Goal: Task Accomplishment & Management: Complete application form

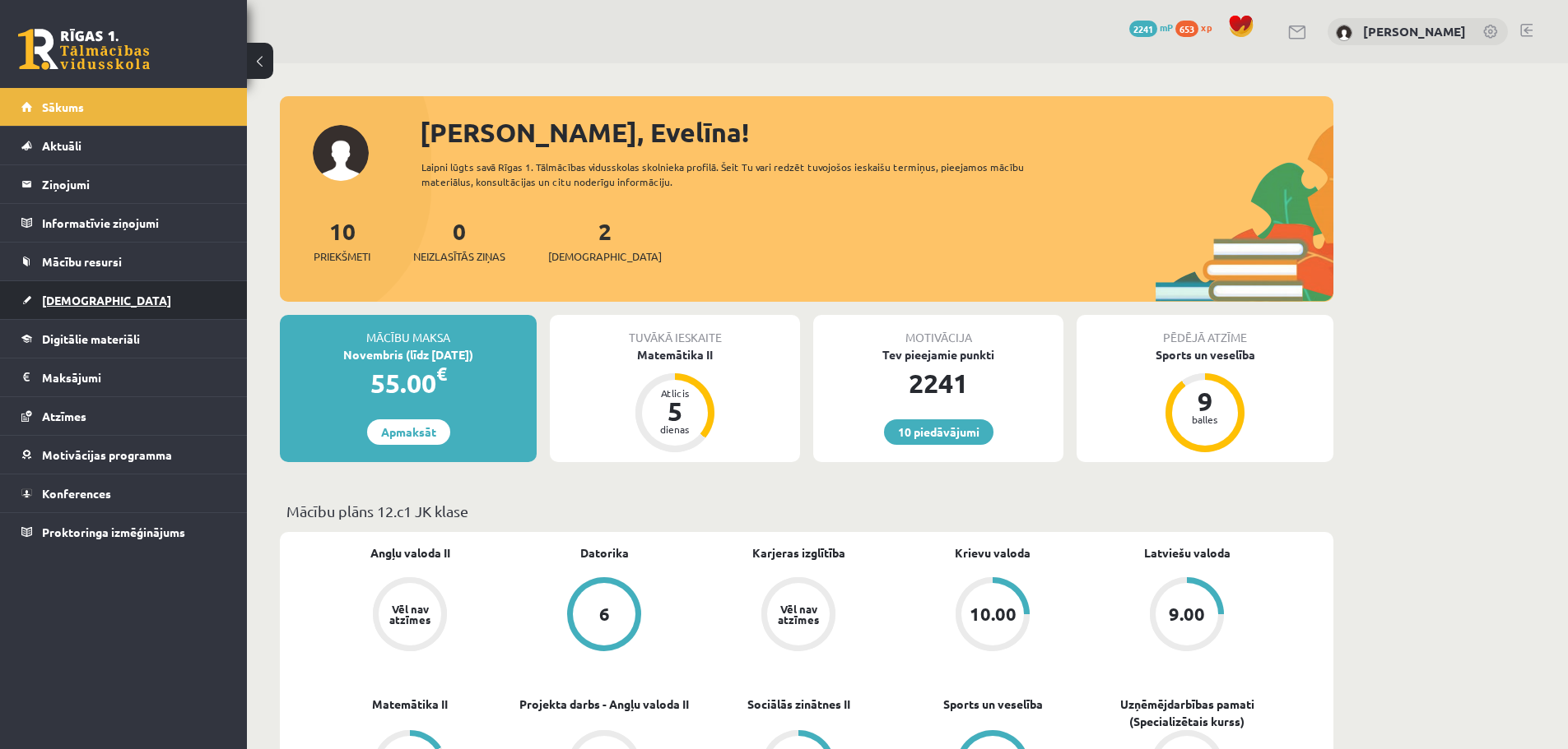
click at [79, 296] on span "[DEMOGRAPHIC_DATA]" at bounding box center [107, 300] width 129 height 15
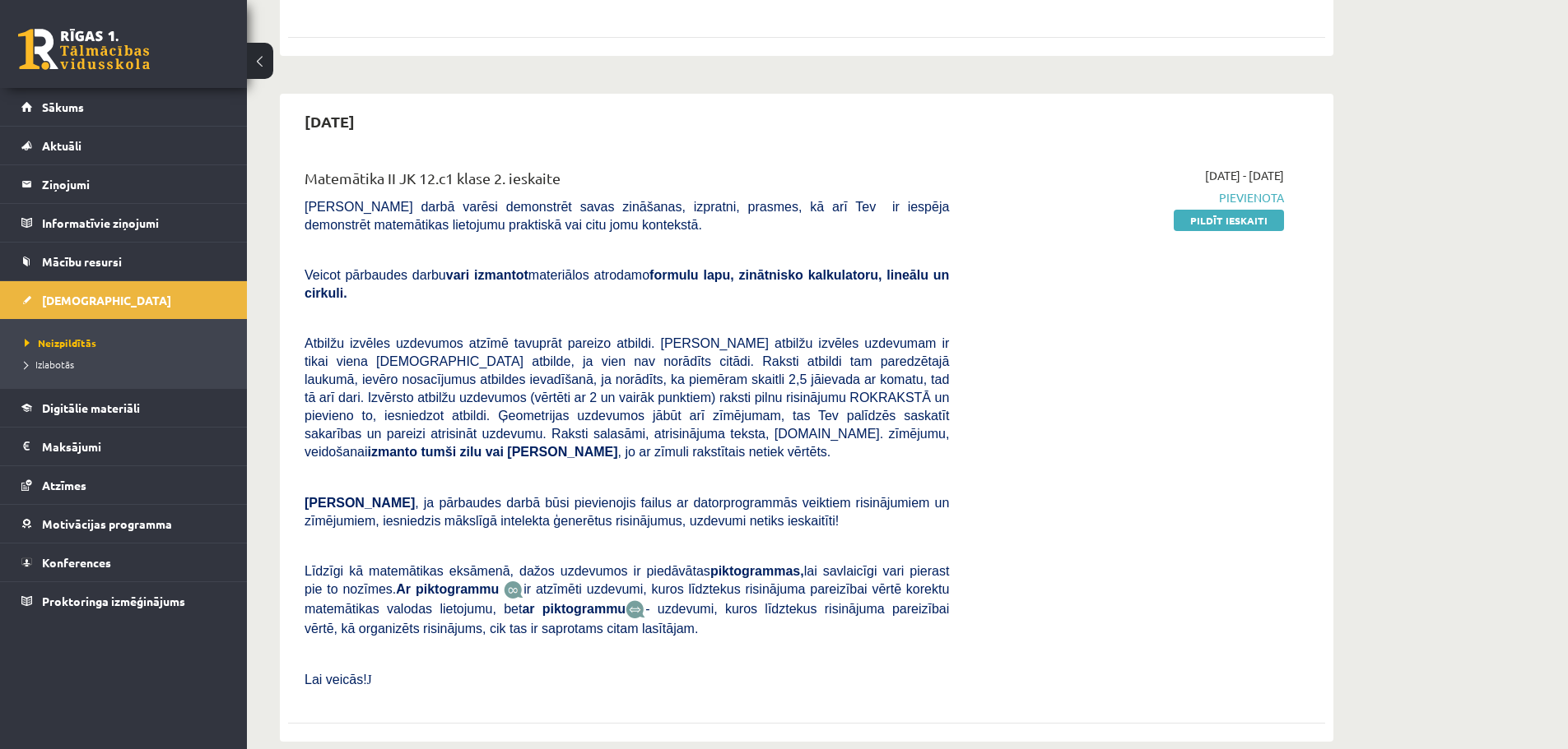
scroll to position [445, 0]
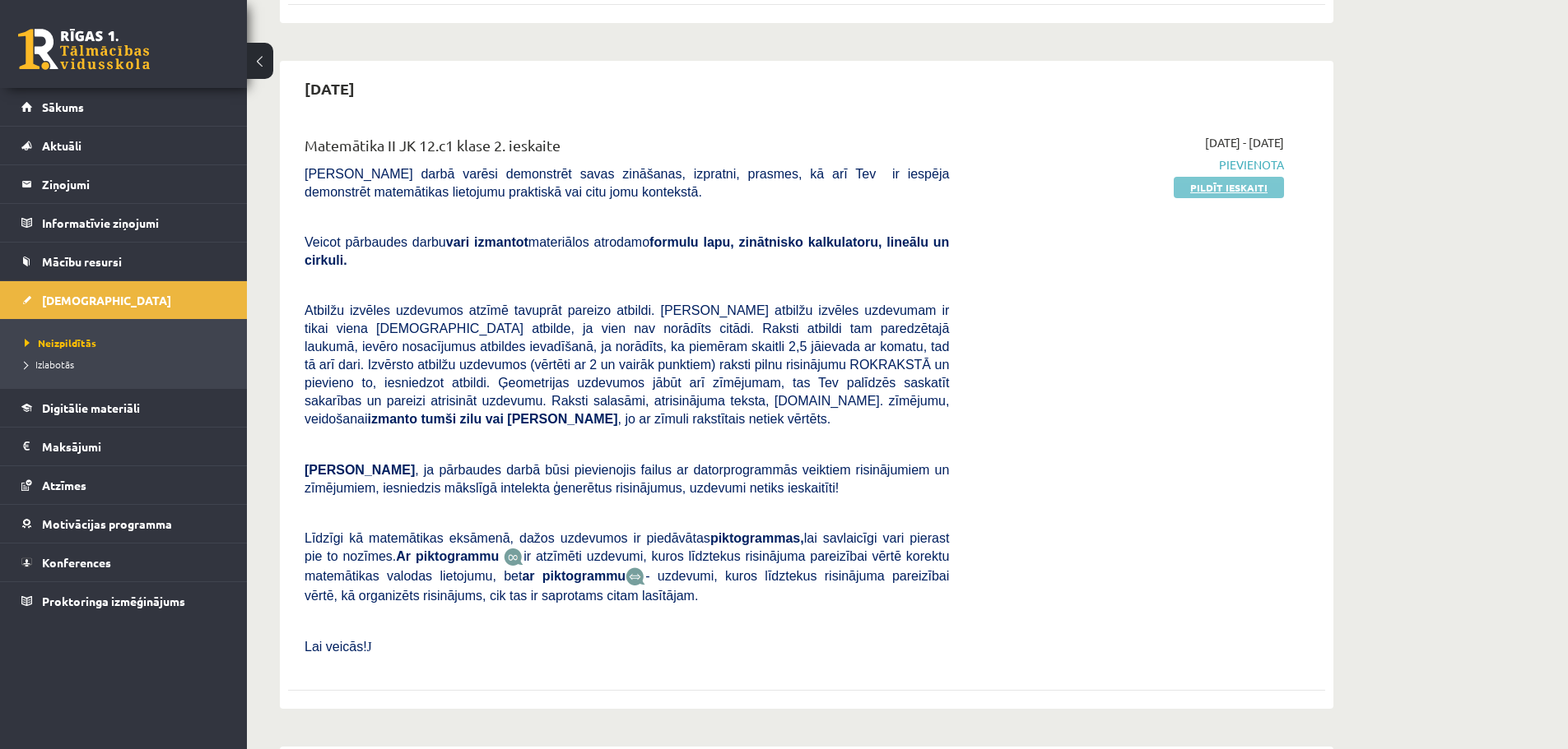
click at [1202, 193] on link "Pildīt ieskaiti" at bounding box center [1228, 187] width 110 height 22
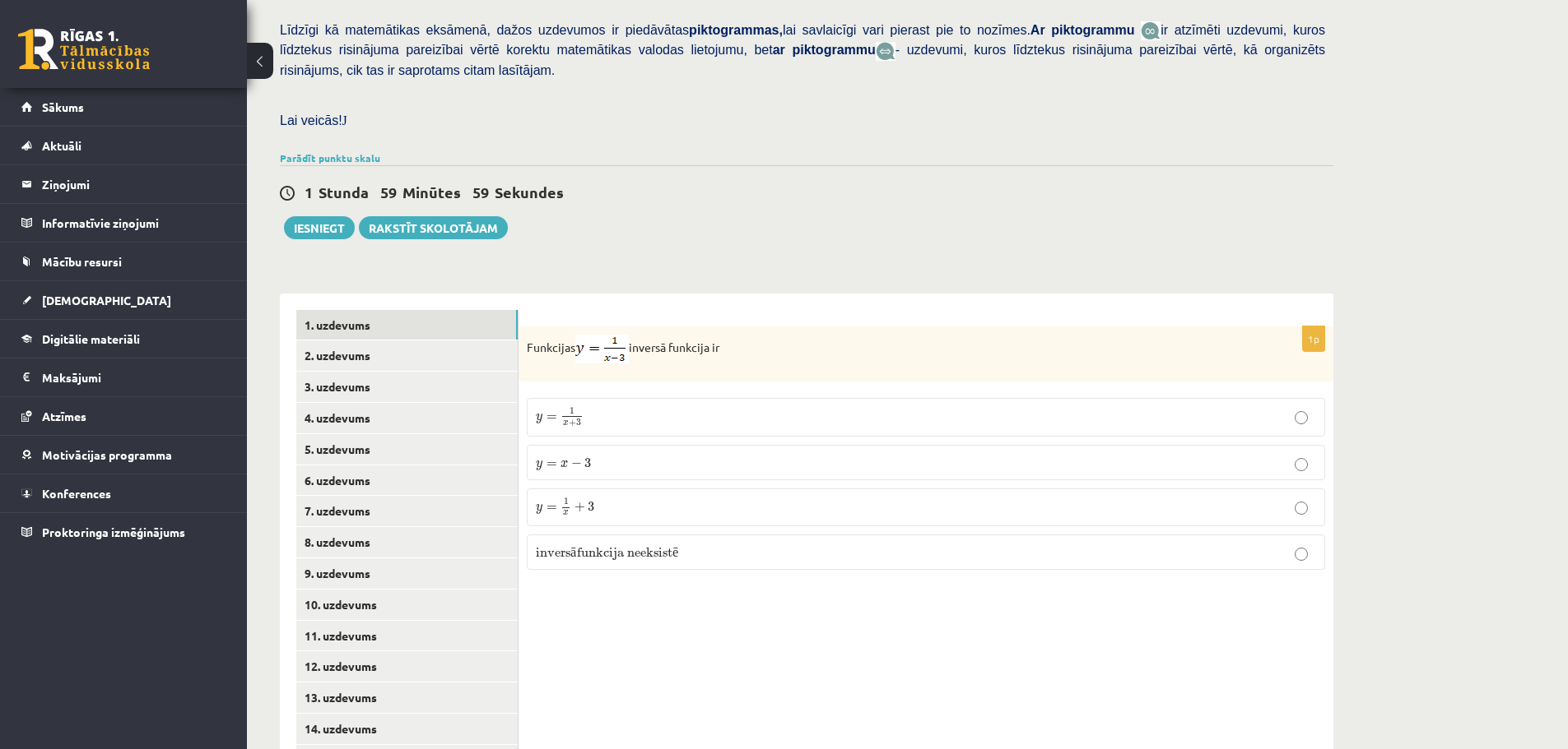
scroll to position [466, 0]
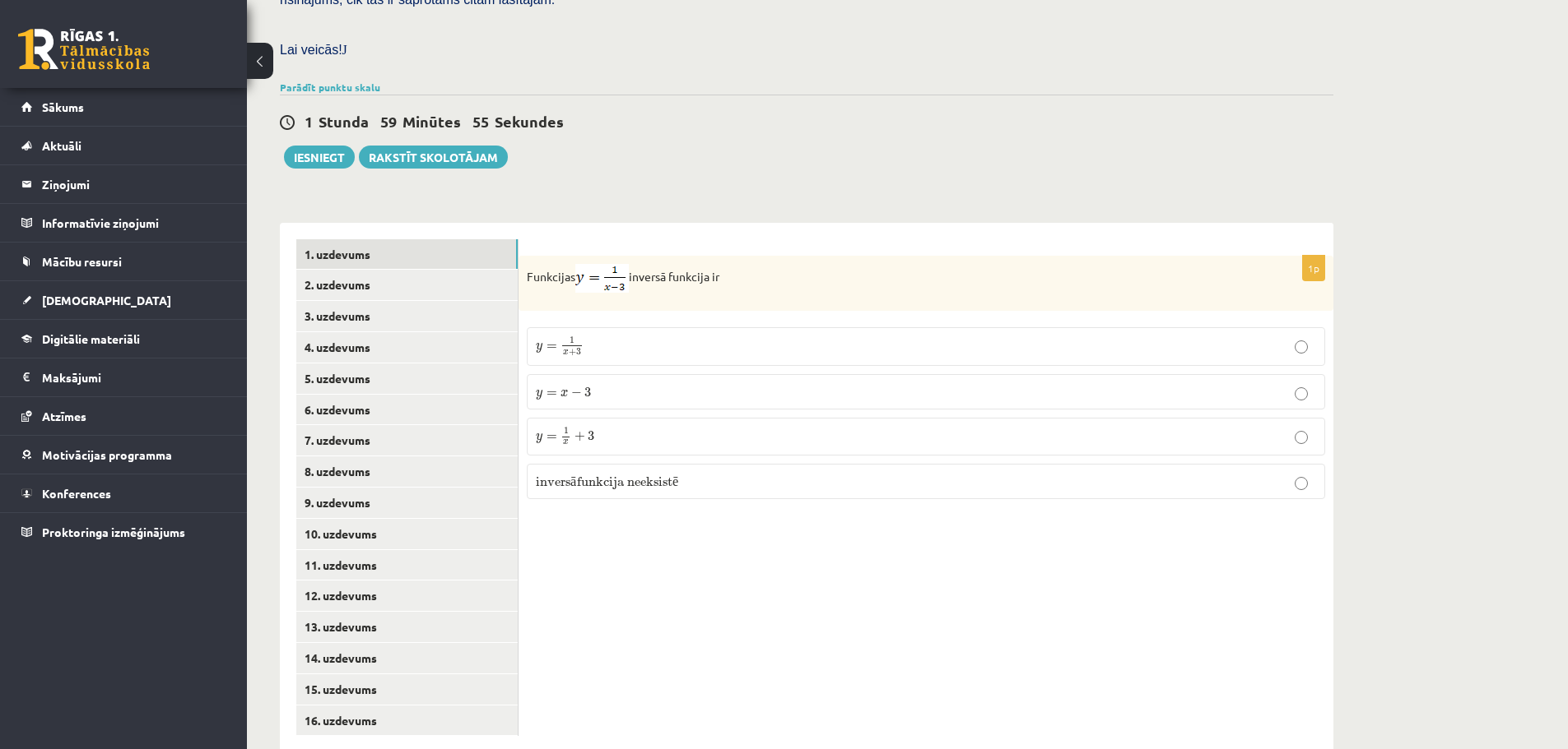
click at [1188, 40] on p "Lai veicās! J" at bounding box center [802, 49] width 1045 height 18
click at [611, 426] on p "y = 1 x + 3 y = 1 x + 3" at bounding box center [926, 436] width 780 height 19
click at [313, 269] on link "2. uzdevums" at bounding box center [407, 284] width 222 height 31
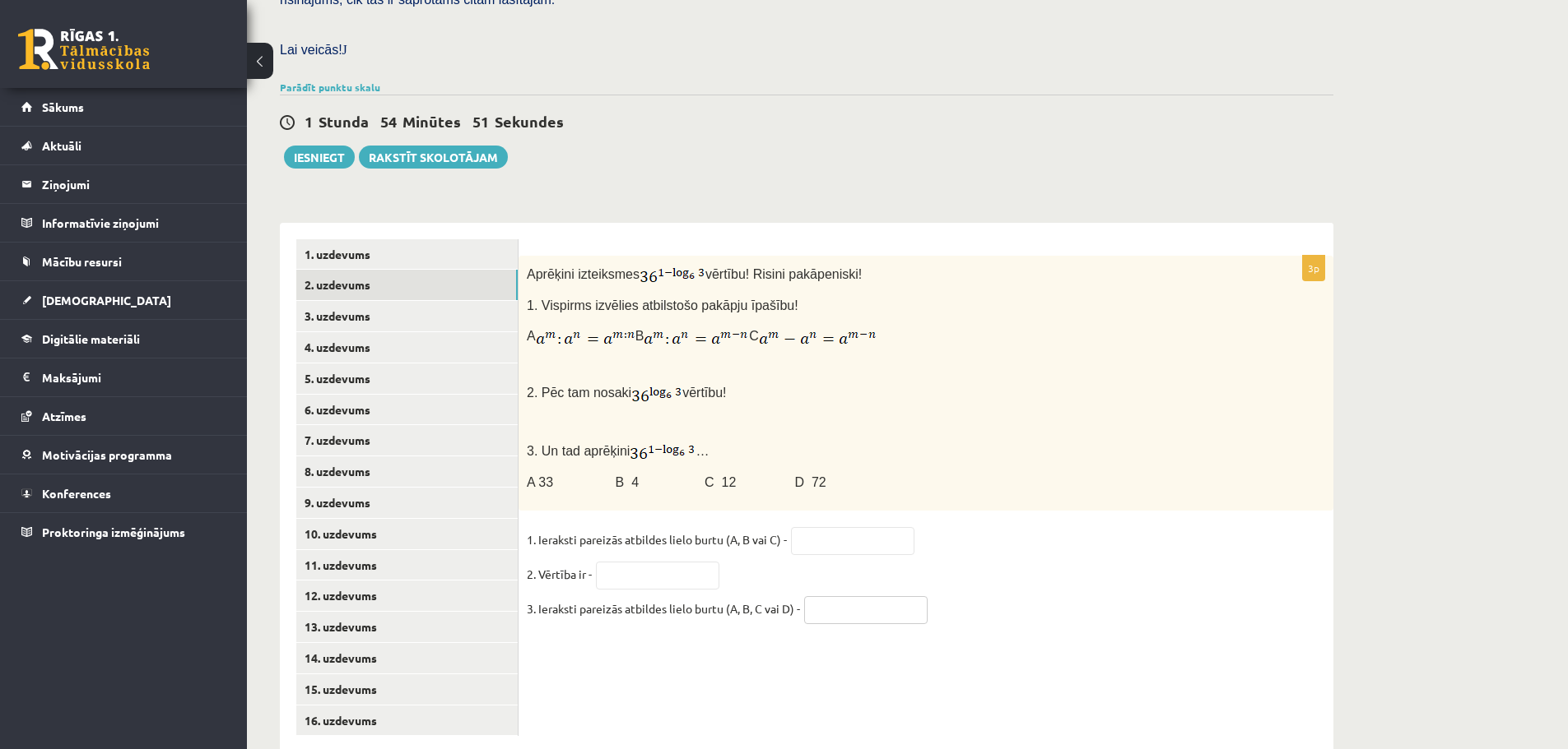
click at [875, 597] on input "text" at bounding box center [865, 611] width 123 height 28
type input "*"
drag, startPoint x: 640, startPoint y: 300, endPoint x: 535, endPoint y: 272, distance: 108.7
click at [535, 272] on div "Aprēķini izteiksmes vērtību! Risini pakāpeniski! 1. Vispirms izvēlies atbilstoš…" at bounding box center [925, 383] width 815 height 255
click at [550, 357] on p at bounding box center [884, 366] width 716 height 17
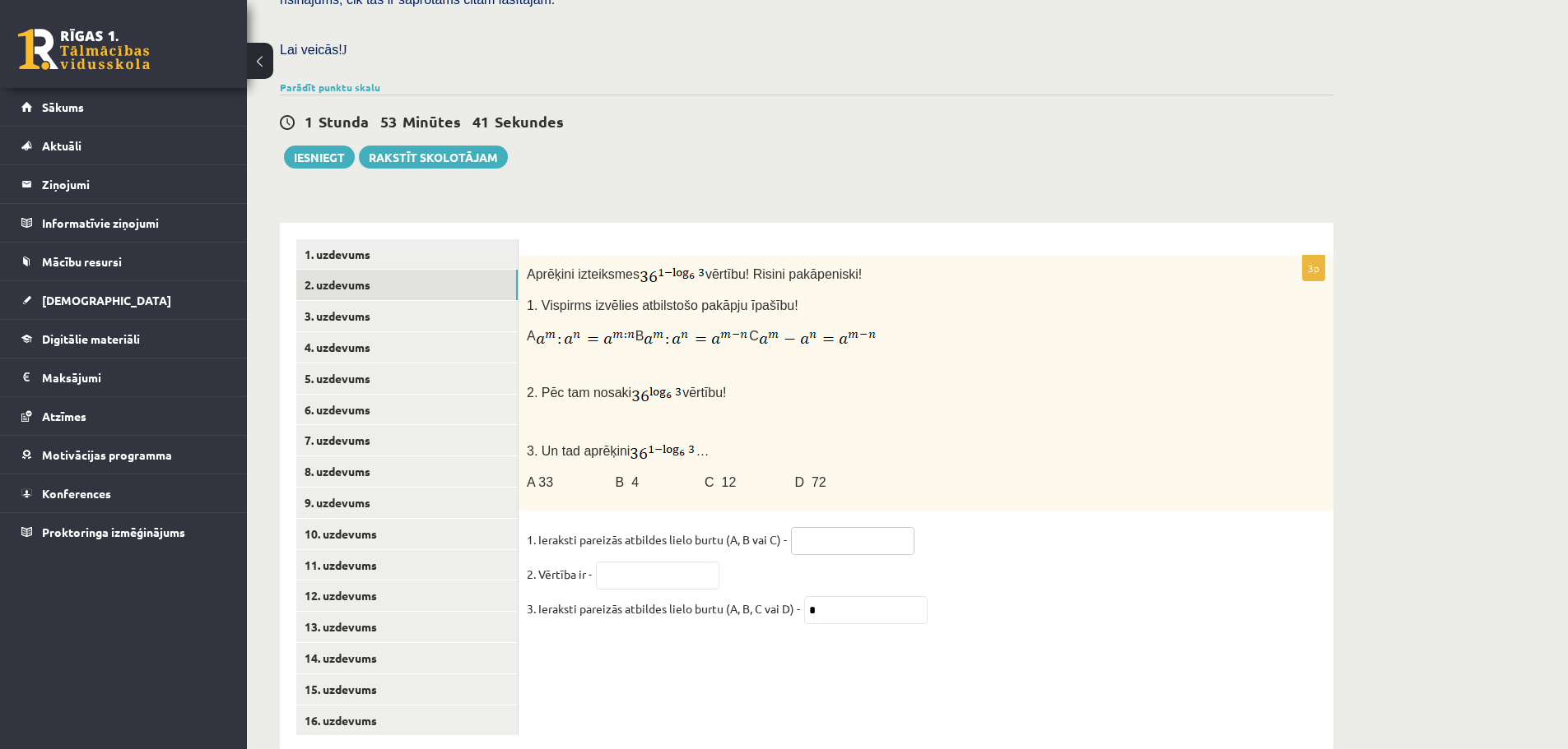
click at [819, 527] on input "text" at bounding box center [852, 541] width 123 height 28
type input "*"
click at [682, 386] on span "vērtību!" at bounding box center [704, 393] width 44 height 14
click at [660, 562] on input "text" at bounding box center [658, 576] width 123 height 28
type input "*"
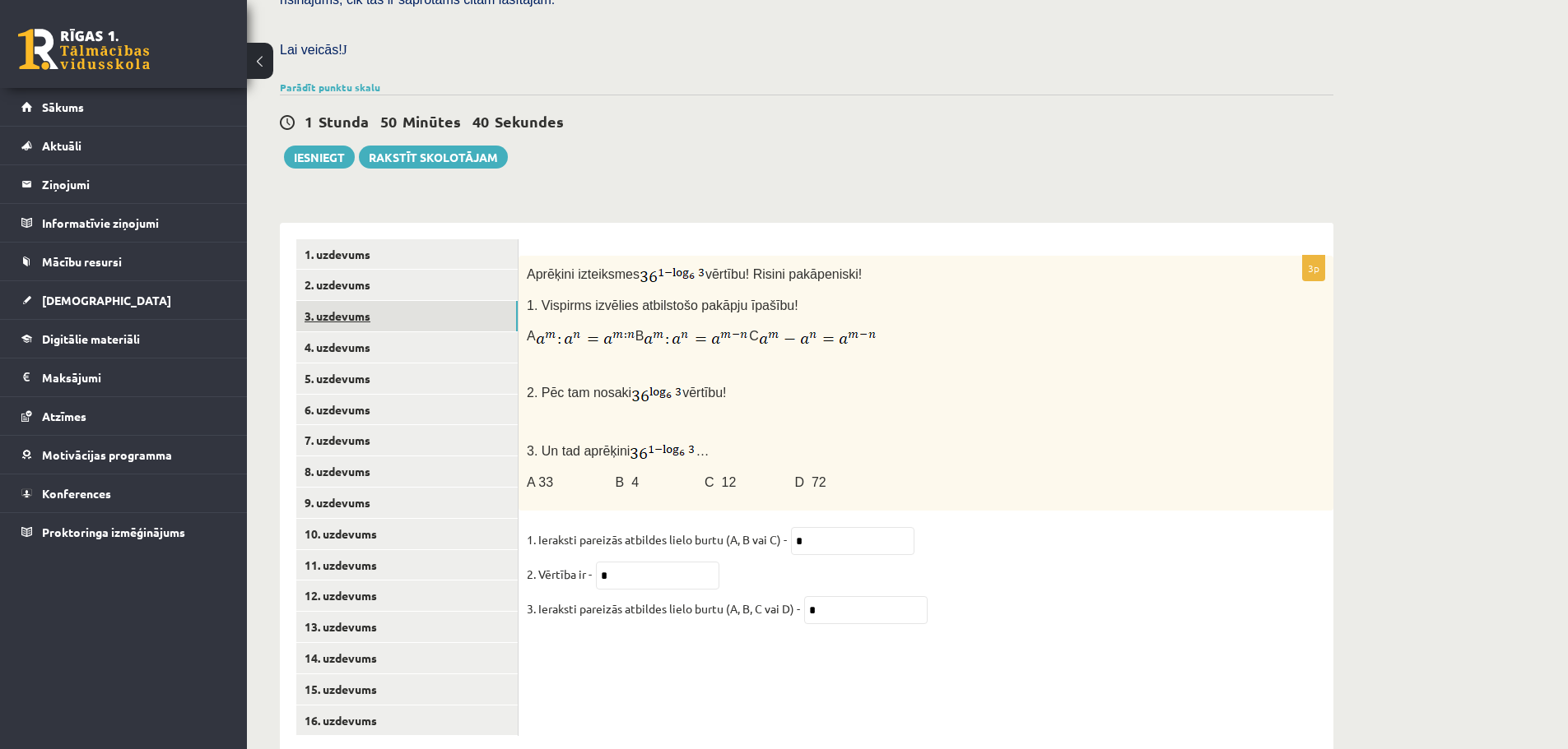
click at [426, 301] on link "3. uzdevums" at bounding box center [407, 316] width 222 height 31
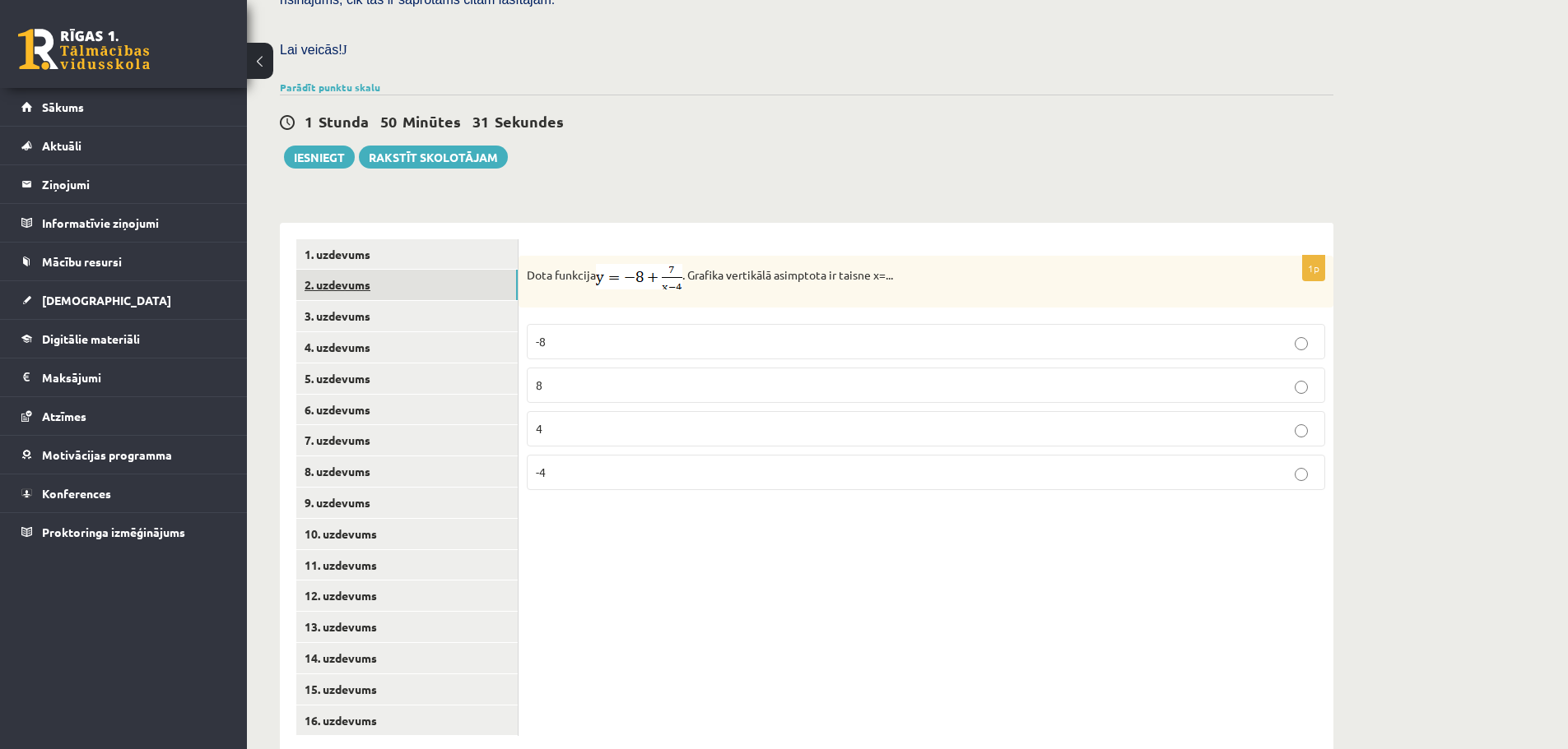
click at [392, 269] on link "2. uzdevums" at bounding box center [407, 284] width 222 height 31
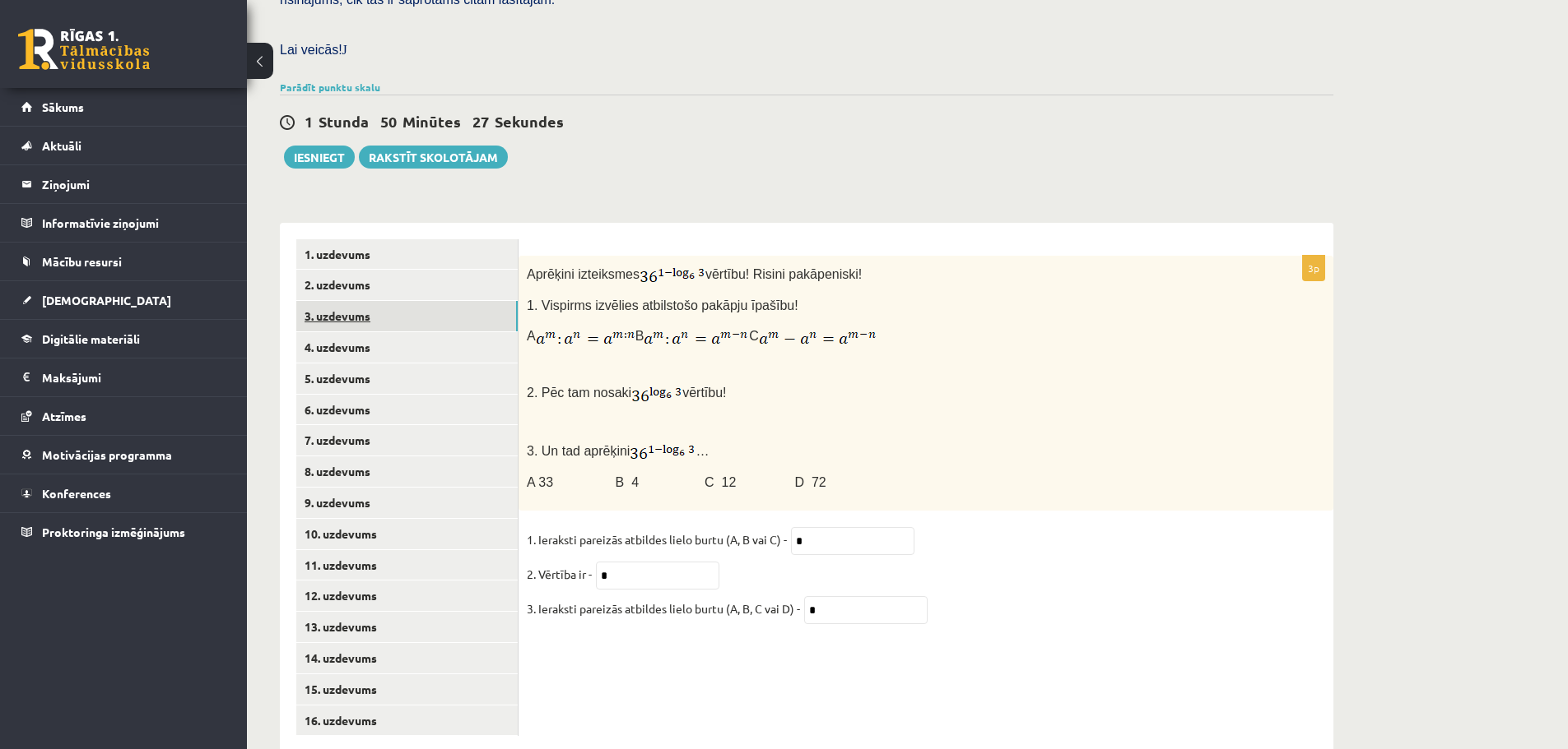
click at [345, 301] on link "3. uzdevums" at bounding box center [407, 316] width 222 height 31
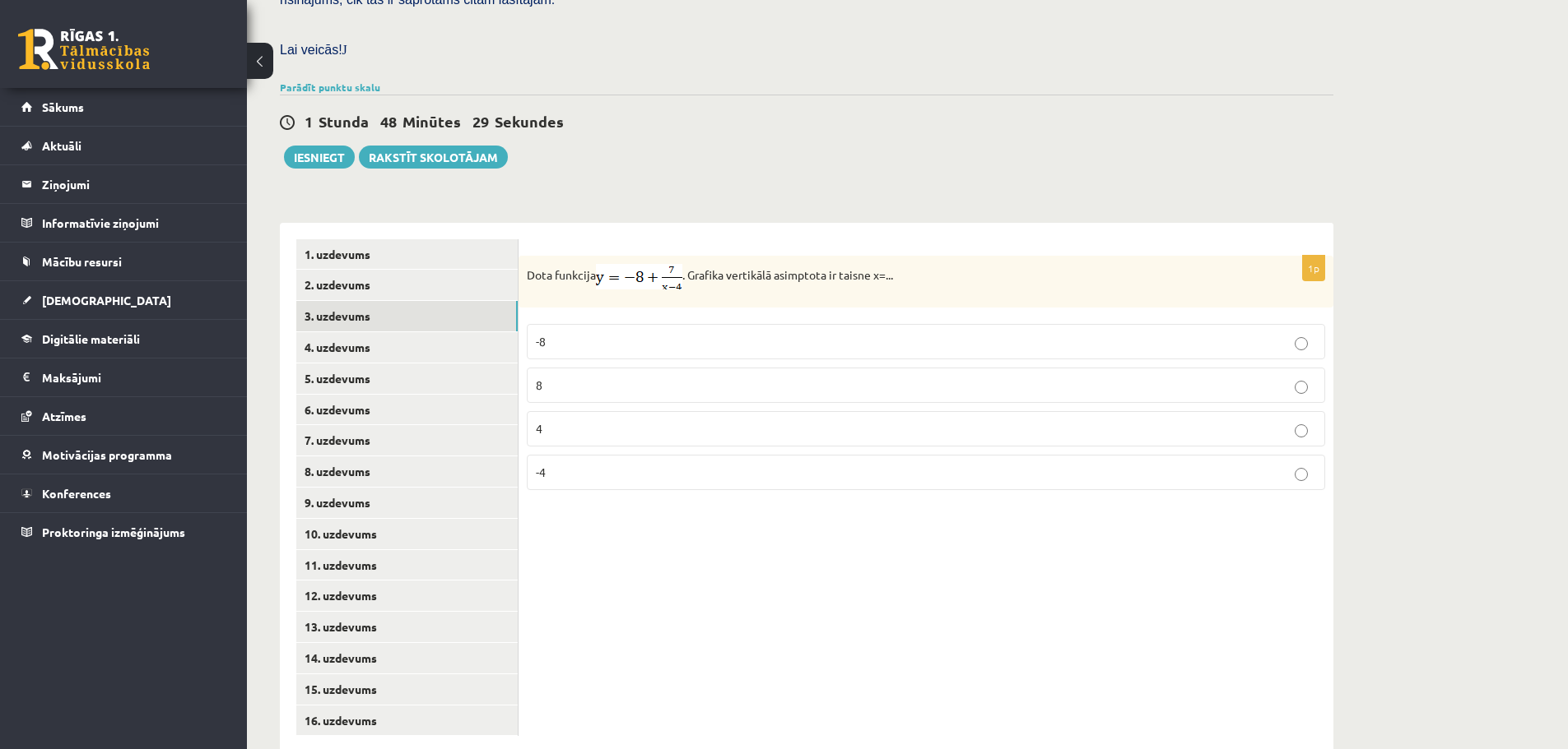
click at [695, 420] on p "4" at bounding box center [926, 428] width 780 height 17
click at [440, 332] on link "4. uzdevums" at bounding box center [407, 347] width 222 height 31
click at [584, 413] on p "0,3+6i" at bounding box center [926, 422] width 780 height 17
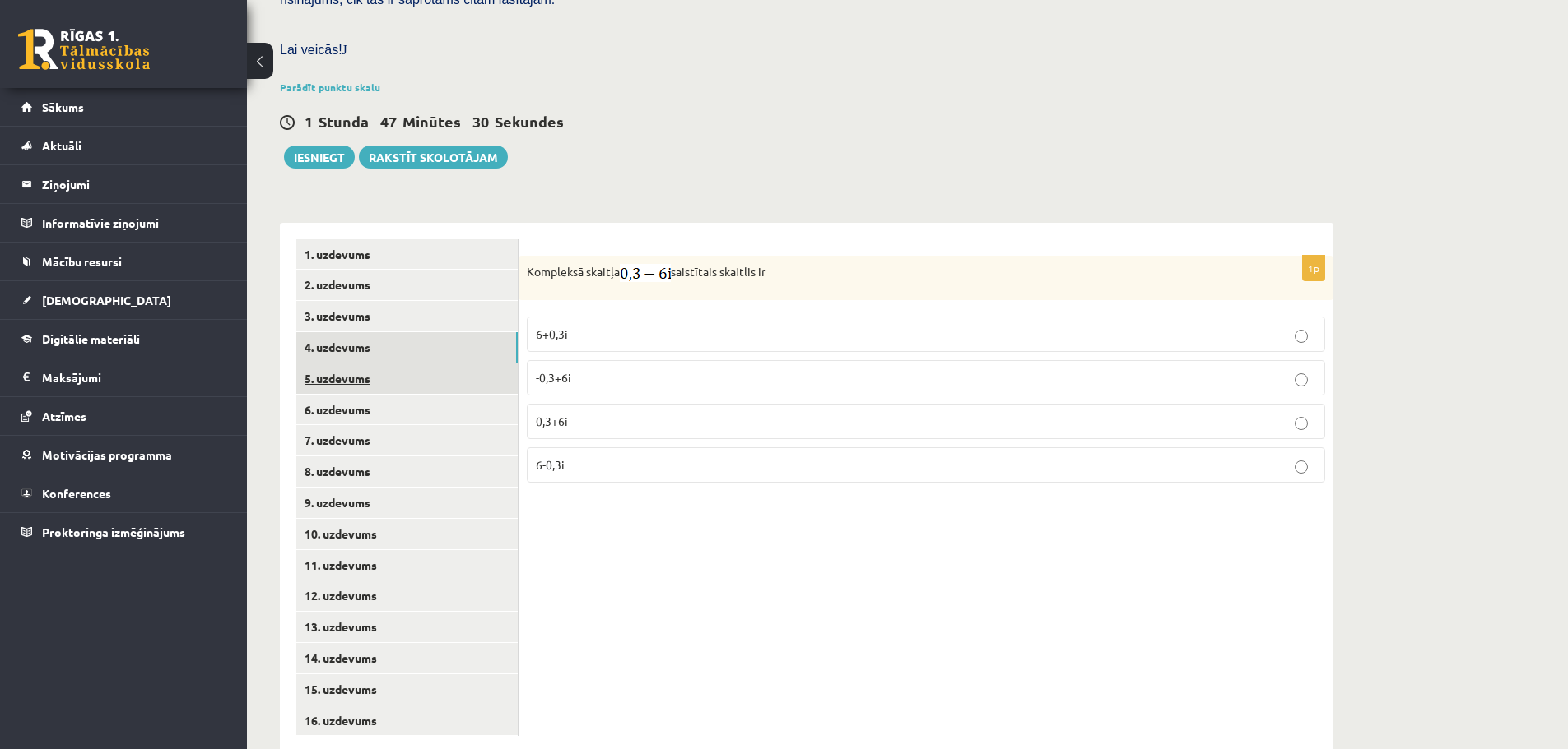
click at [404, 364] on link "5. uzdevums" at bounding box center [407, 379] width 222 height 31
click at [615, 317] on label "0,8-5i" at bounding box center [925, 335] width 798 height 36
click at [440, 395] on link "6. uzdevums" at bounding box center [407, 410] width 222 height 31
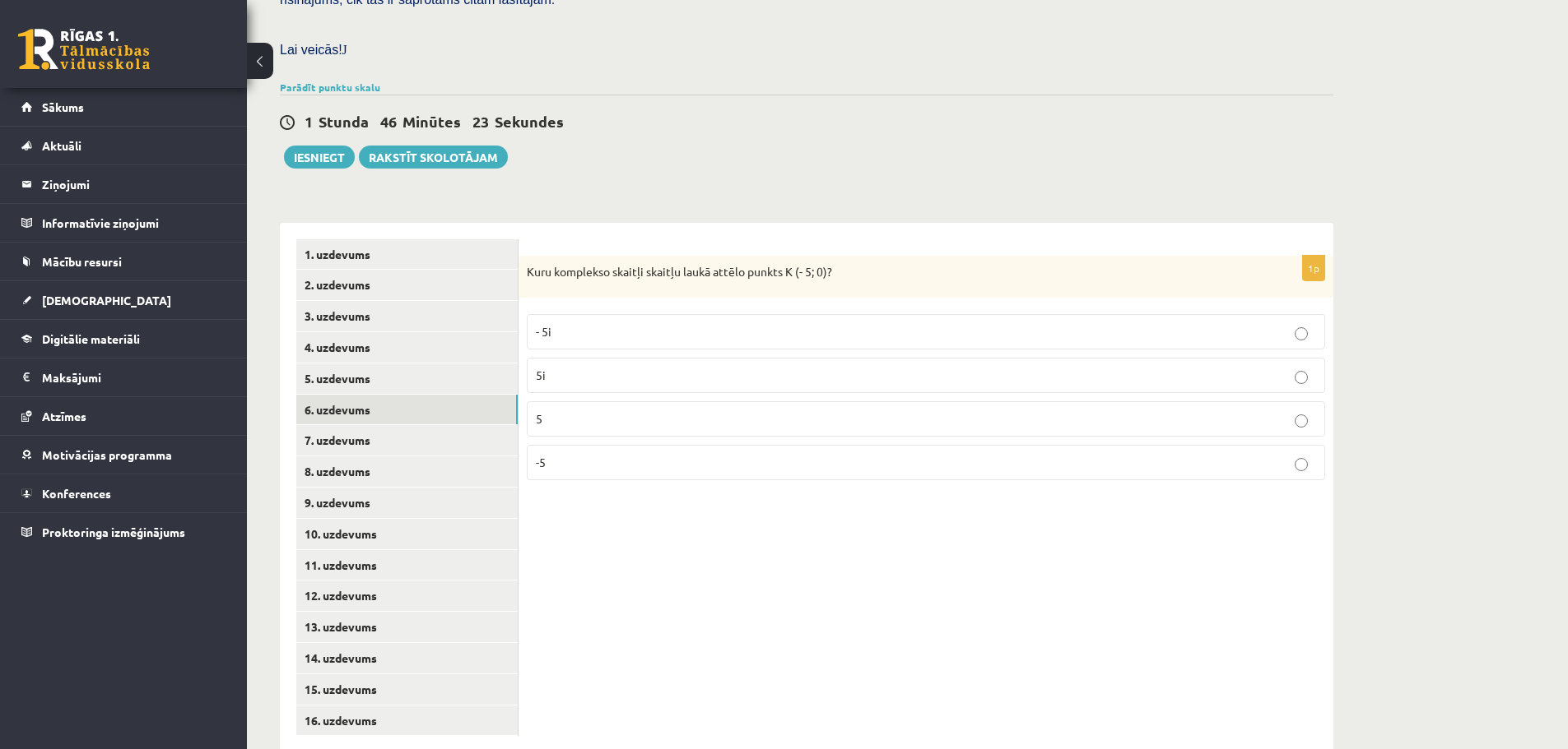
click at [653, 454] on p "-5" at bounding box center [926, 463] width 780 height 17
click at [429, 425] on link "7. uzdevums" at bounding box center [407, 440] width 222 height 31
click at [602, 456] on p "30" at bounding box center [926, 465] width 780 height 17
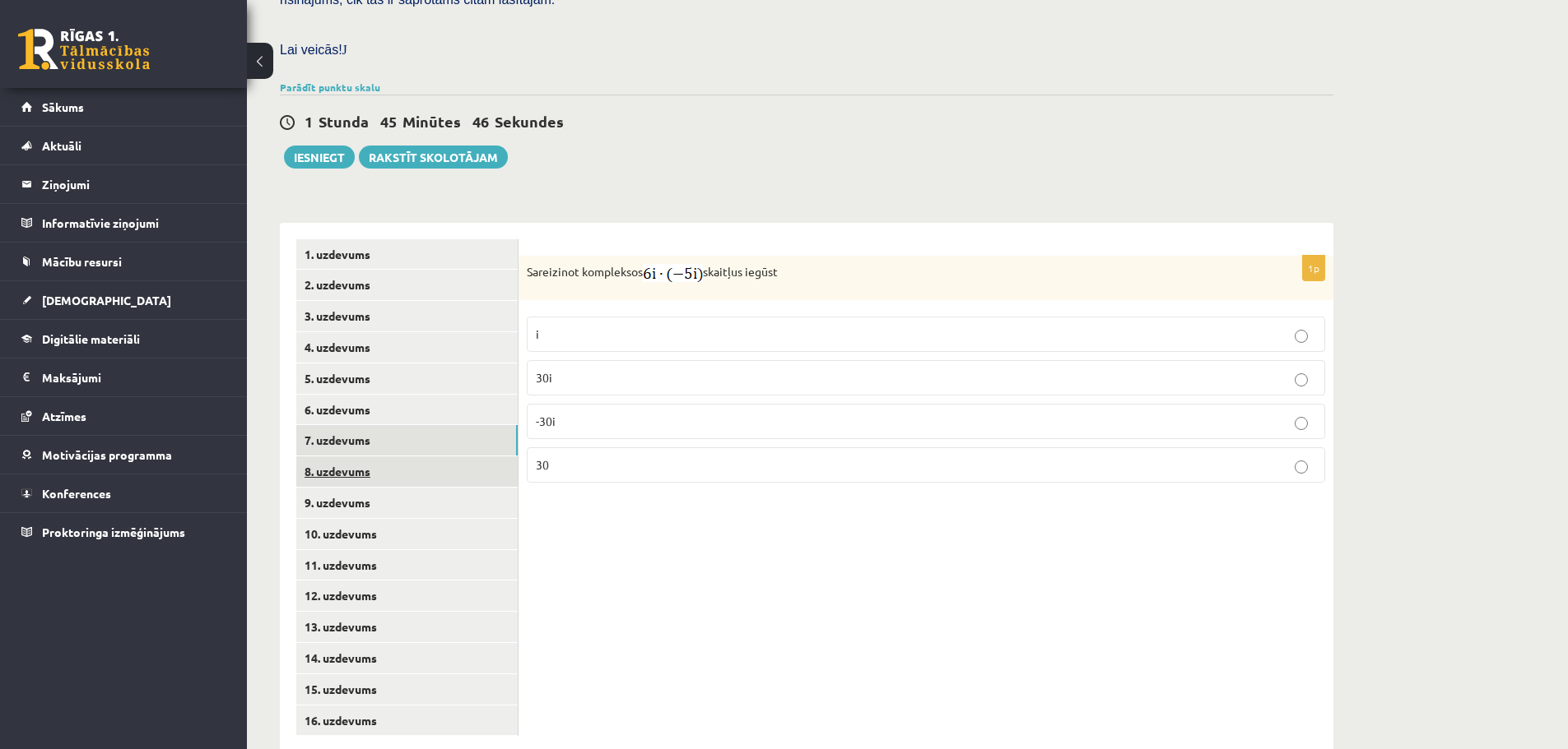
click at [429, 456] on link "8. uzdevums" at bounding box center [407, 471] width 222 height 31
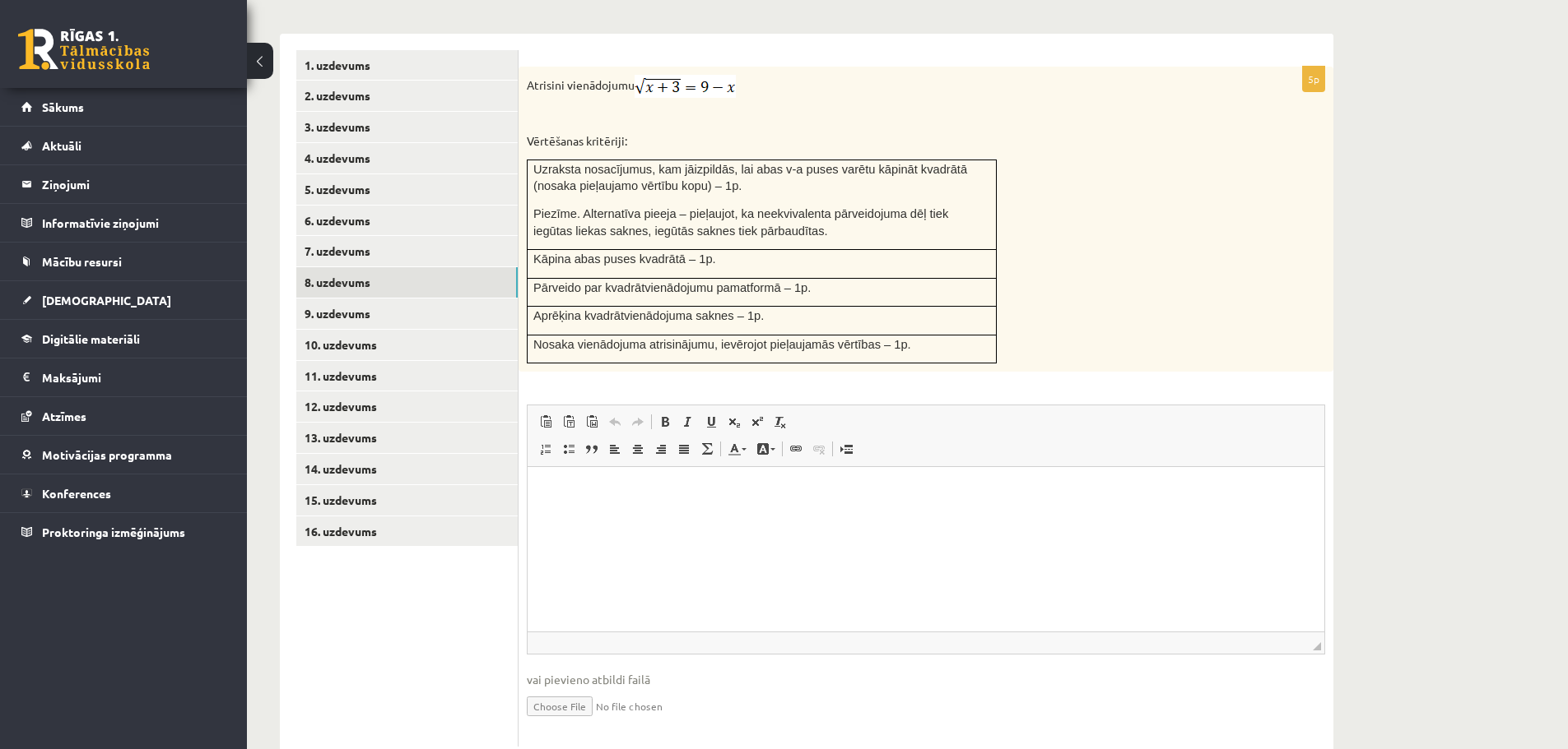
scroll to position [666, 0]
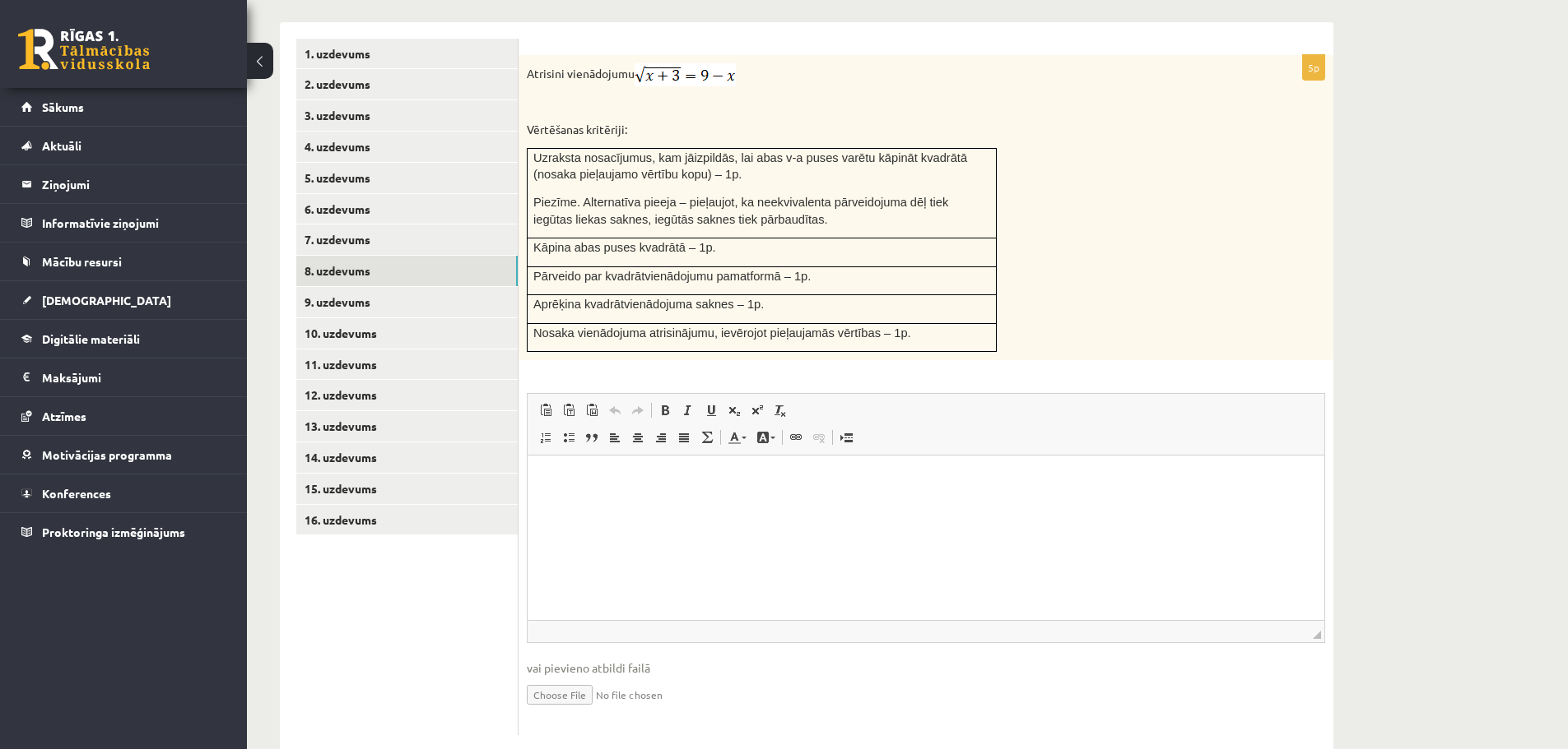
click at [555, 677] on input "file" at bounding box center [925, 694] width 798 height 34
type input "**********"
click at [577, 711] on link "Iesniegtā atbilde" at bounding box center [571, 719] width 88 height 17
click at [391, 287] on link "9. uzdevums" at bounding box center [407, 302] width 222 height 31
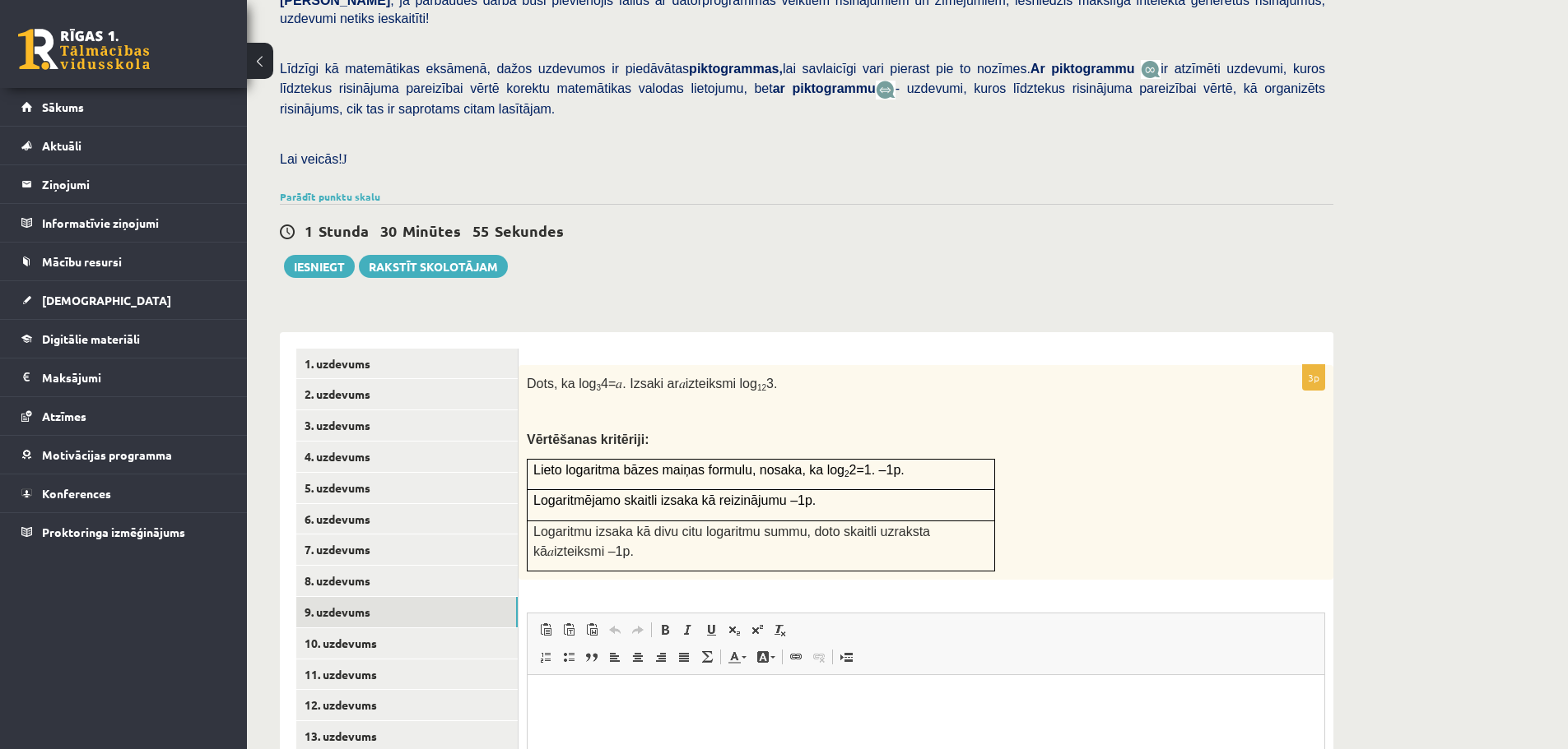
scroll to position [572, 0]
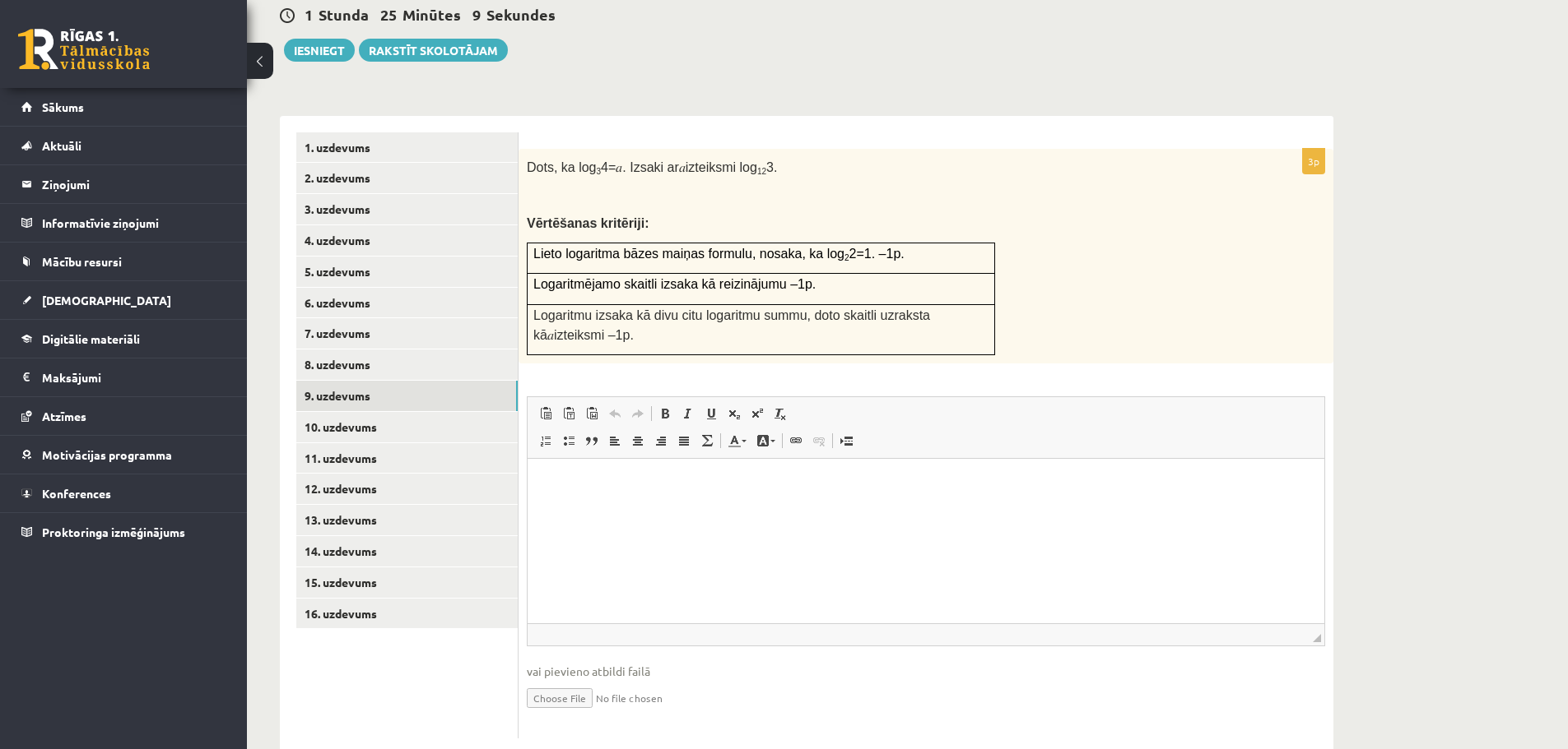
click at [1467, 324] on div "Matemātika II JK 12.c1 klase 2. ieskaite , Evelīna Keiša (12.c1 JK klase) Pārba…" at bounding box center [907, 139] width 1321 height 1297
click at [563, 680] on input "file" at bounding box center [925, 697] width 798 height 34
type input "**********"
click at [580, 713] on link "Iesniegtā atbilde" at bounding box center [571, 722] width 88 height 17
click at [392, 412] on link "10. uzdevums" at bounding box center [407, 427] width 222 height 31
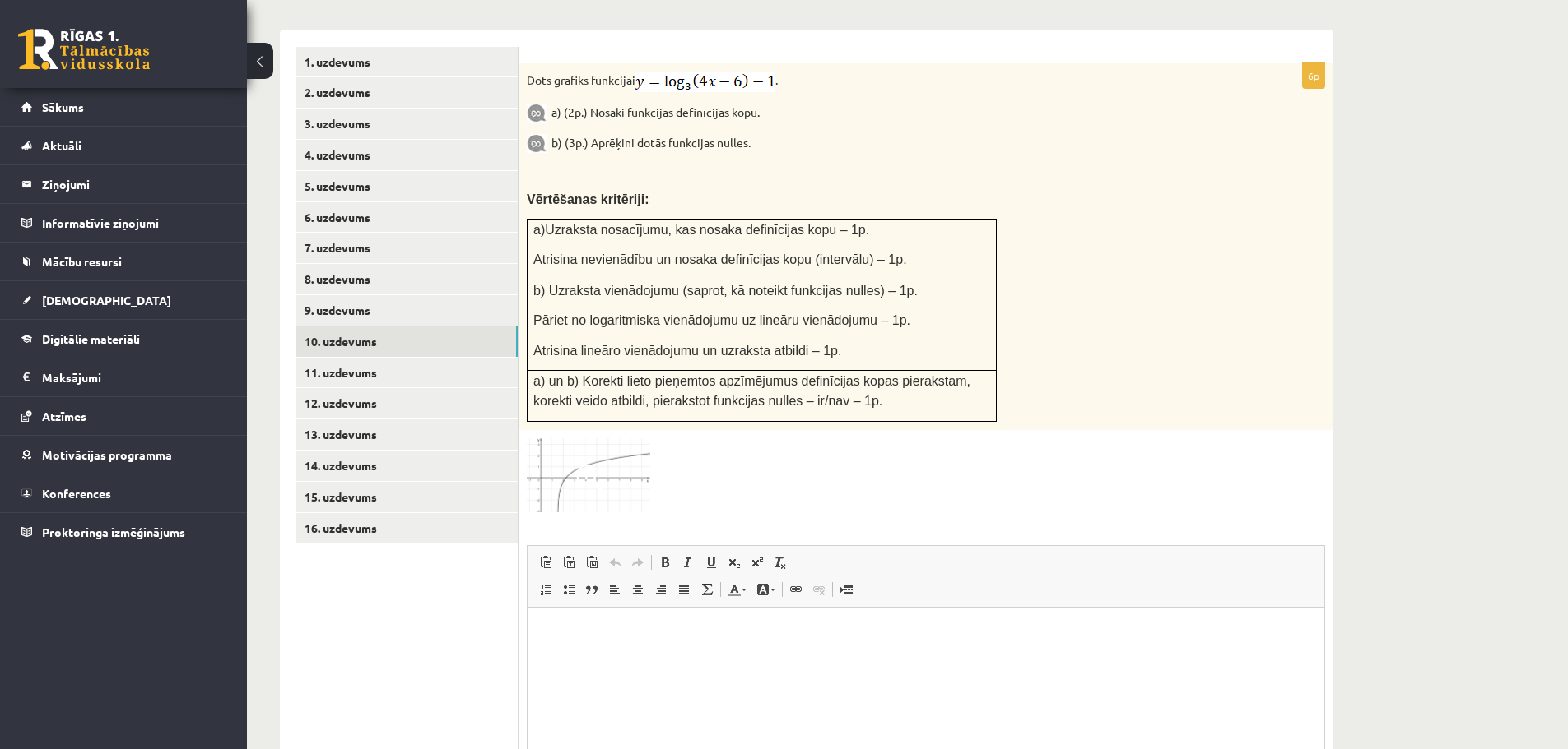
scroll to position [803, 0]
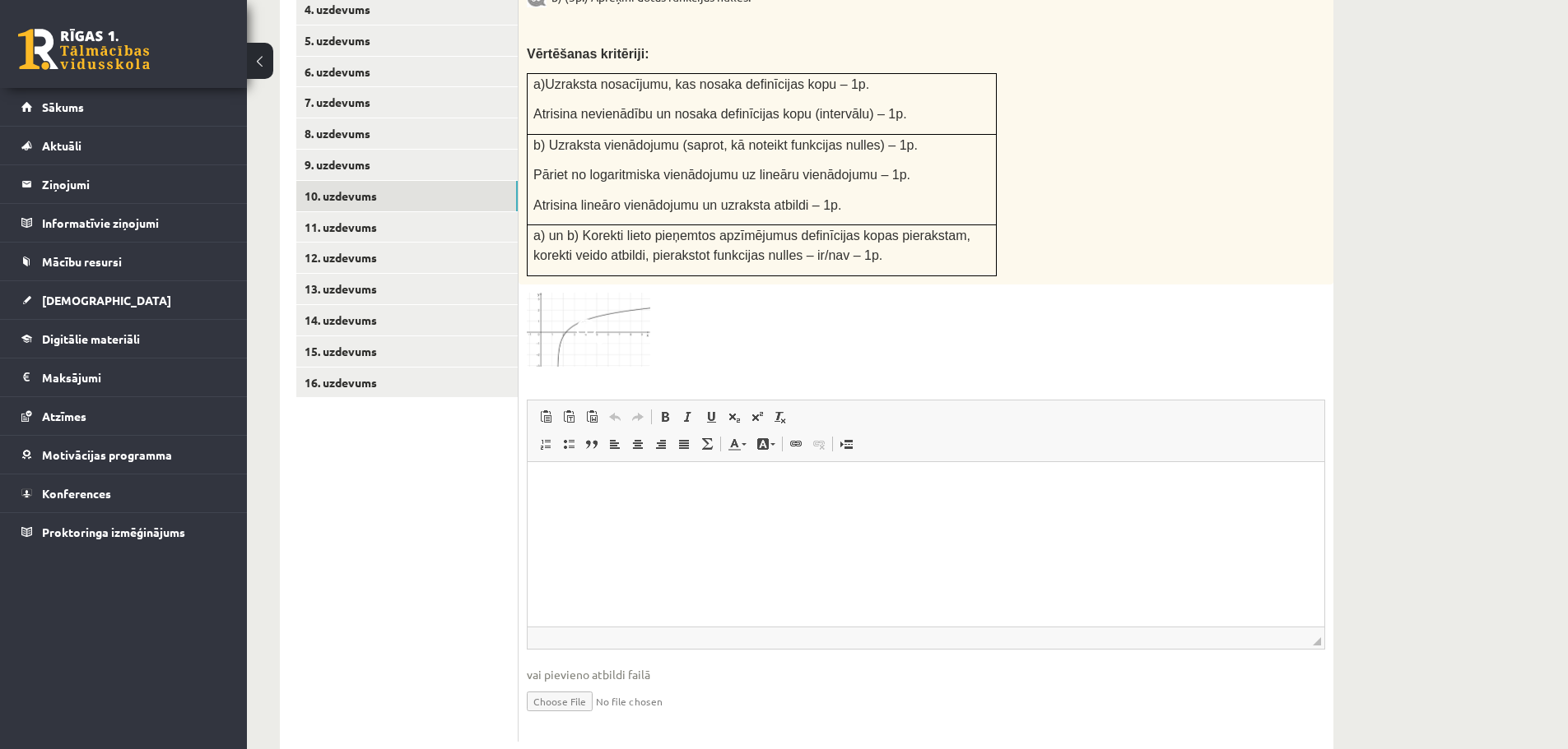
click at [554, 684] on input "file" at bounding box center [925, 700] width 798 height 34
type input "**********"
click at [571, 717] on link "Iesniegtā atbilde" at bounding box center [571, 726] width 88 height 17
click at [395, 212] on link "11. uzdevums" at bounding box center [407, 227] width 222 height 31
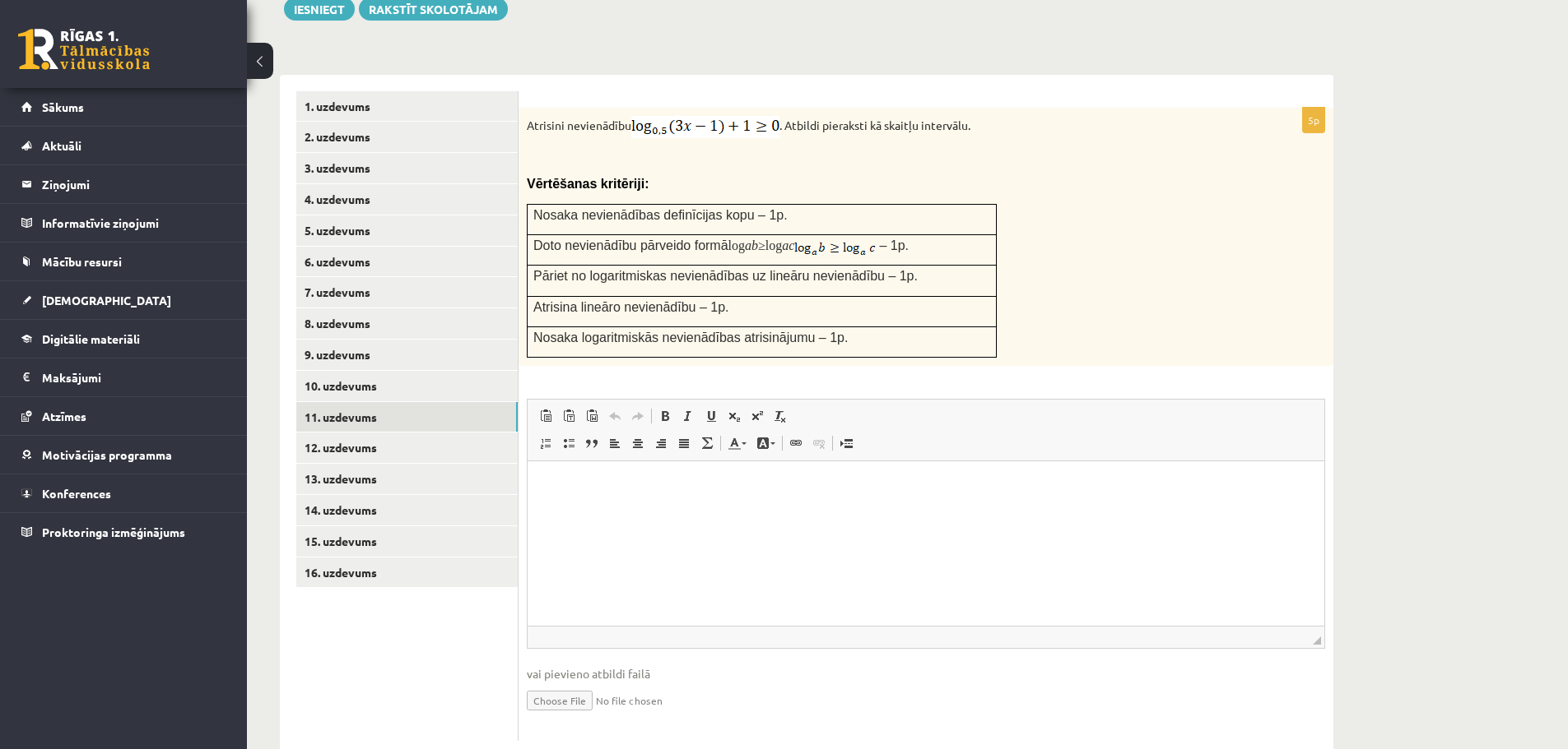
scroll to position [615, 0]
click at [546, 681] on input "file" at bounding box center [925, 698] width 798 height 34
type input "**********"
click at [586, 714] on link "Iesniegtā atbilde" at bounding box center [571, 723] width 88 height 17
click at [421, 431] on link "12. uzdevums" at bounding box center [407, 446] width 222 height 31
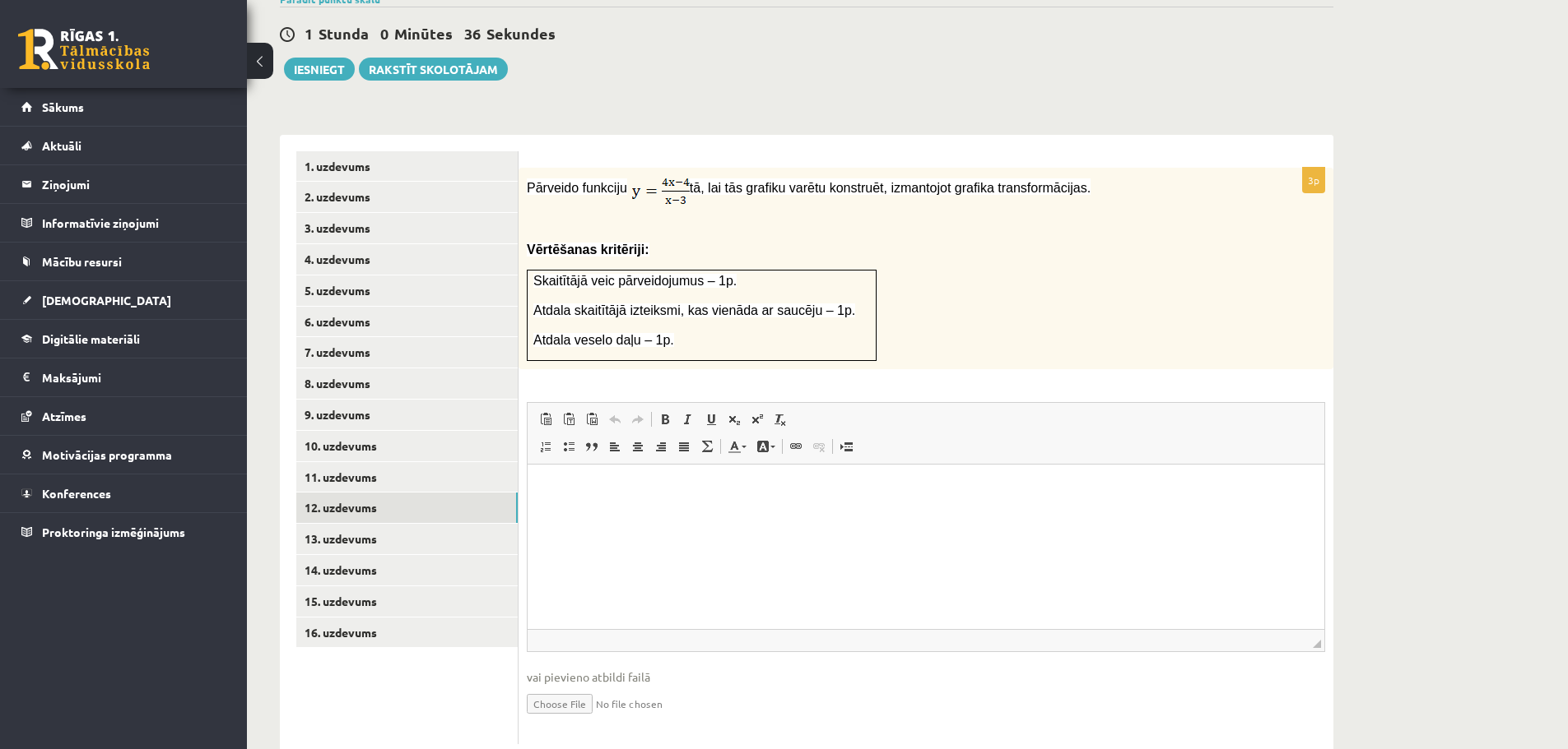
scroll to position [559, 0]
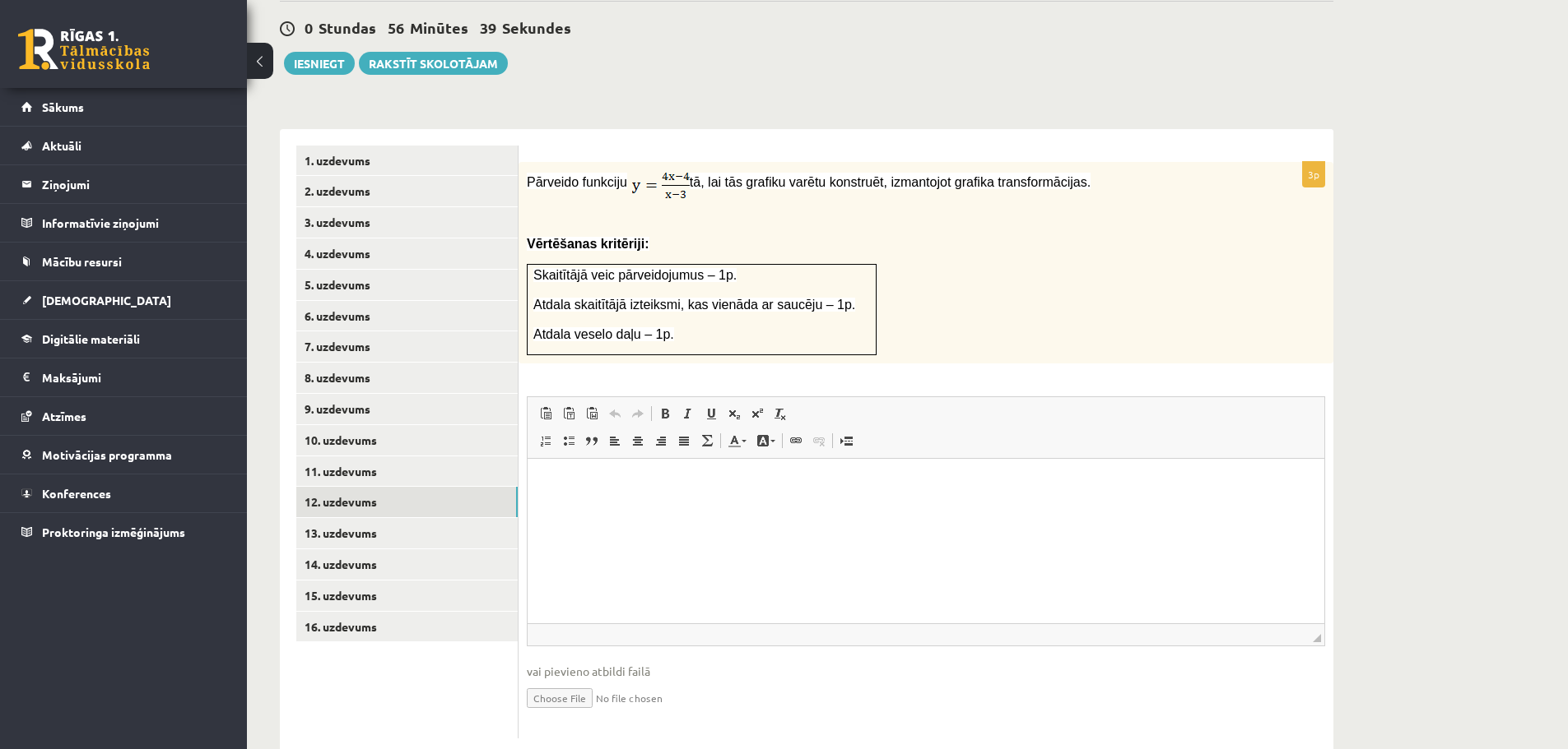
click at [556, 680] on input "file" at bounding box center [925, 697] width 798 height 34
type input "**********"
click at [594, 713] on link "Iesniegtā atbilde" at bounding box center [571, 722] width 88 height 17
click at [359, 518] on link "13. uzdevums" at bounding box center [407, 533] width 222 height 31
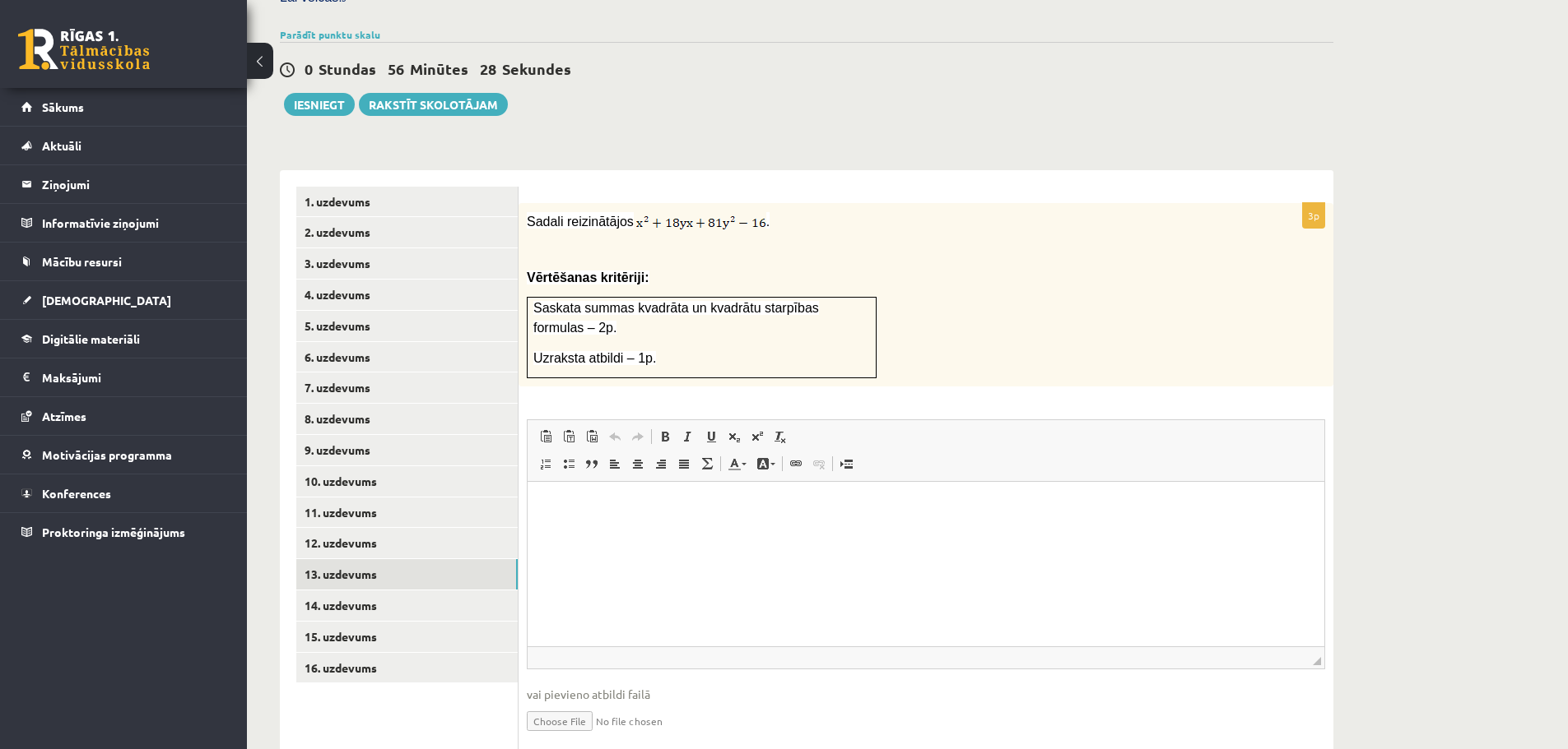
scroll to position [0, 0]
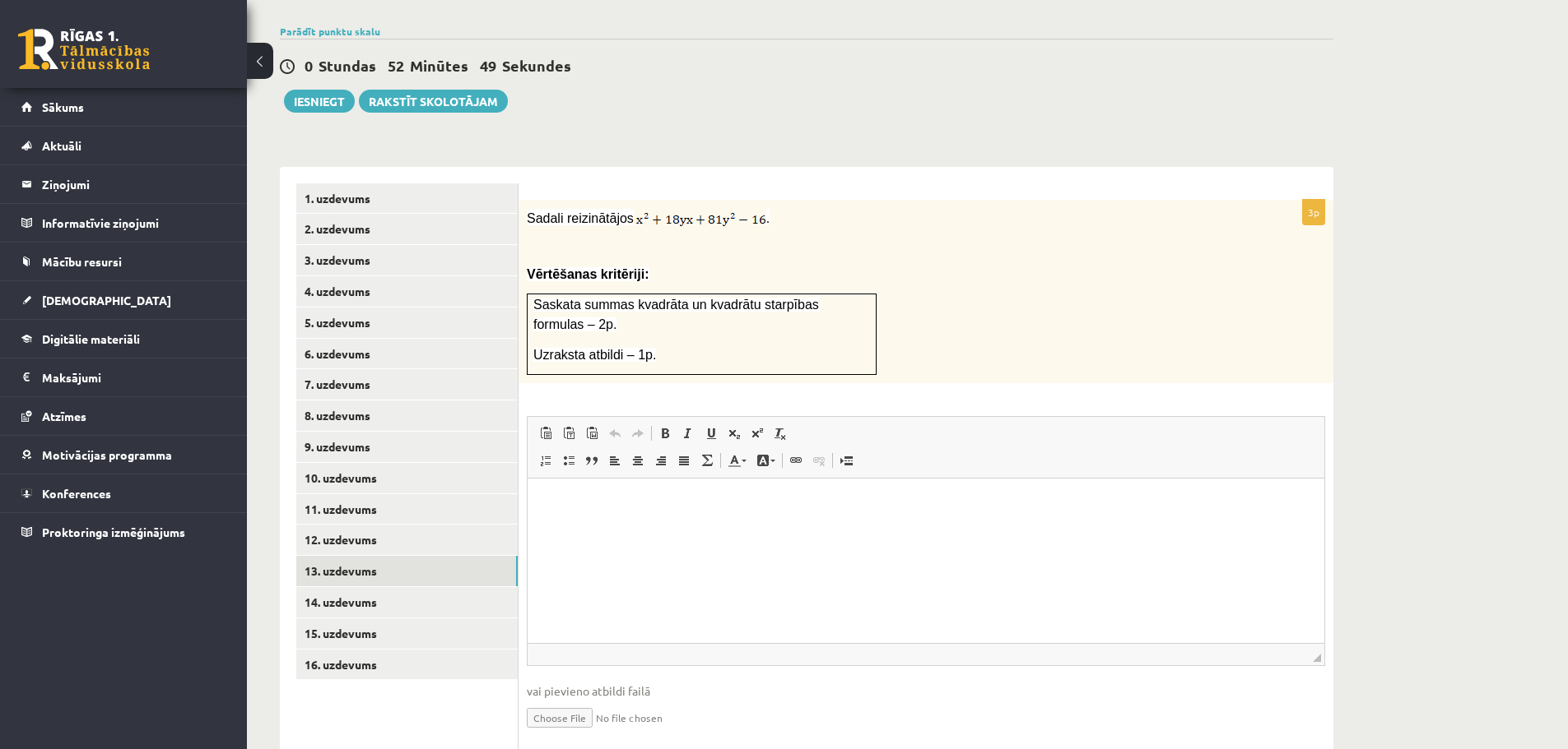
click at [584, 700] on input "file" at bounding box center [925, 717] width 798 height 34
type input "**********"
click at [603, 734] on link "Iesniegtā atbilde" at bounding box center [571, 742] width 88 height 17
click at [422, 587] on link "14. uzdevums" at bounding box center [407, 602] width 222 height 31
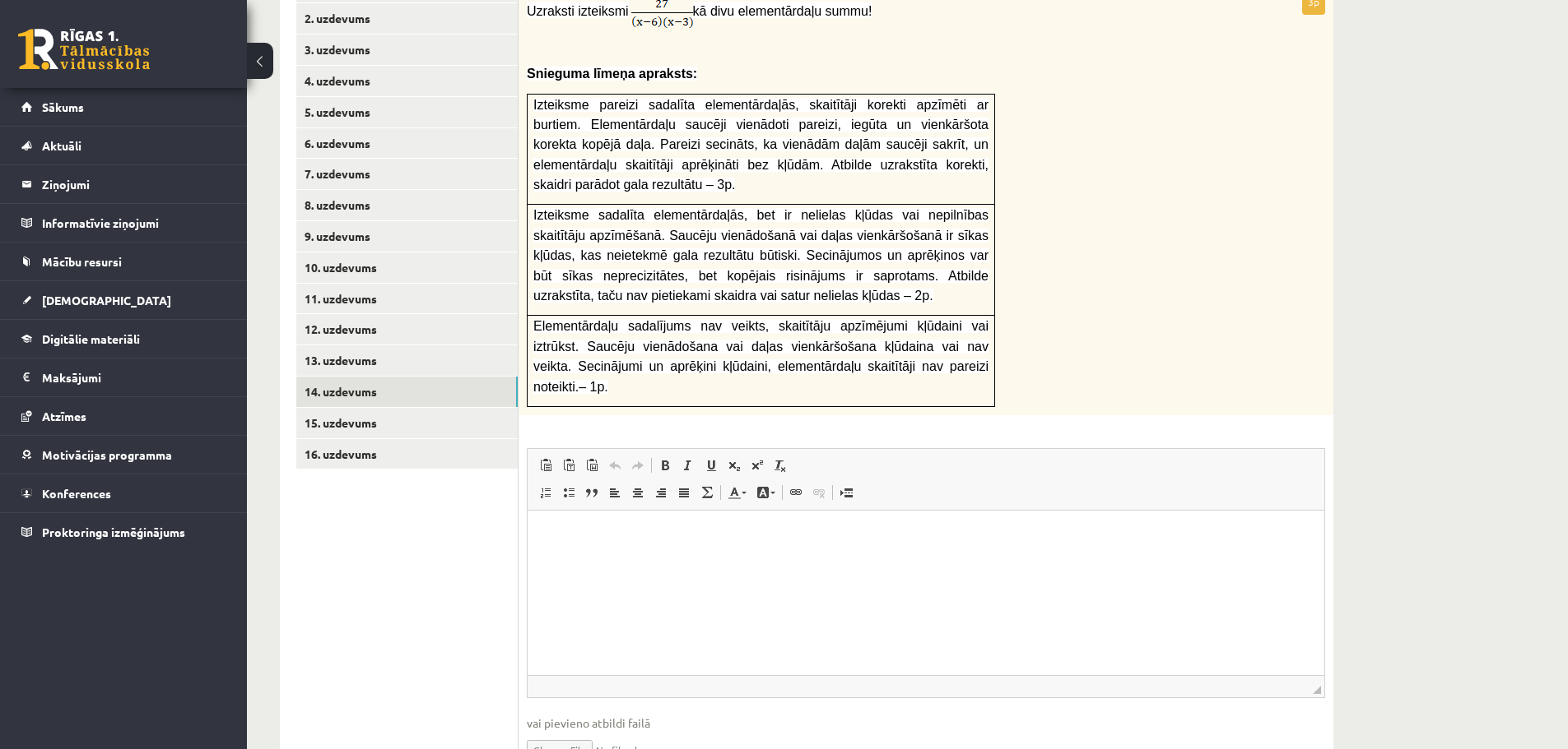
scroll to position [735, 0]
click at [565, 728] on input "file" at bounding box center [925, 745] width 798 height 34
type input "**********"
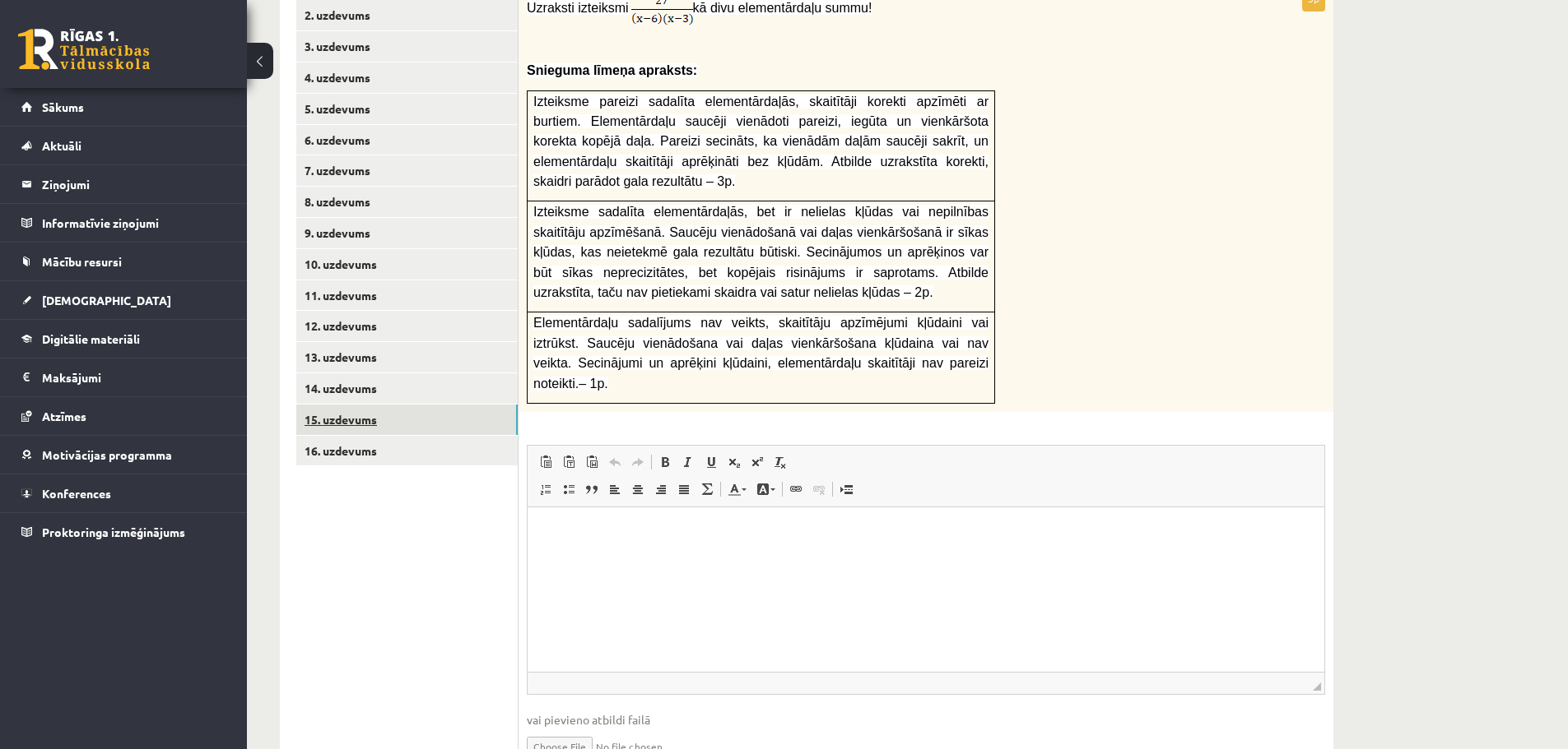
click at [385, 405] on link "15. uzdevums" at bounding box center [407, 420] width 222 height 31
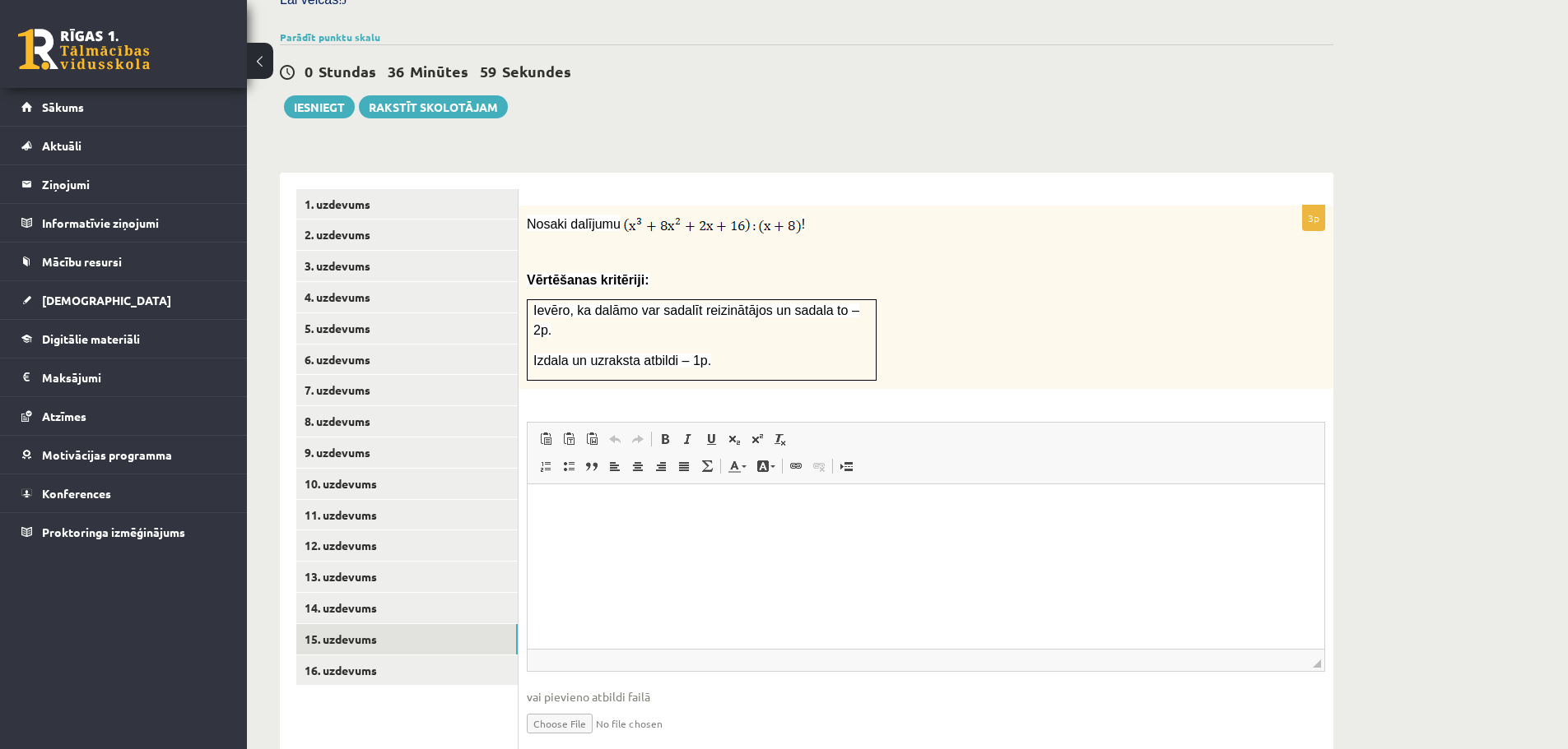
scroll to position [522, 0]
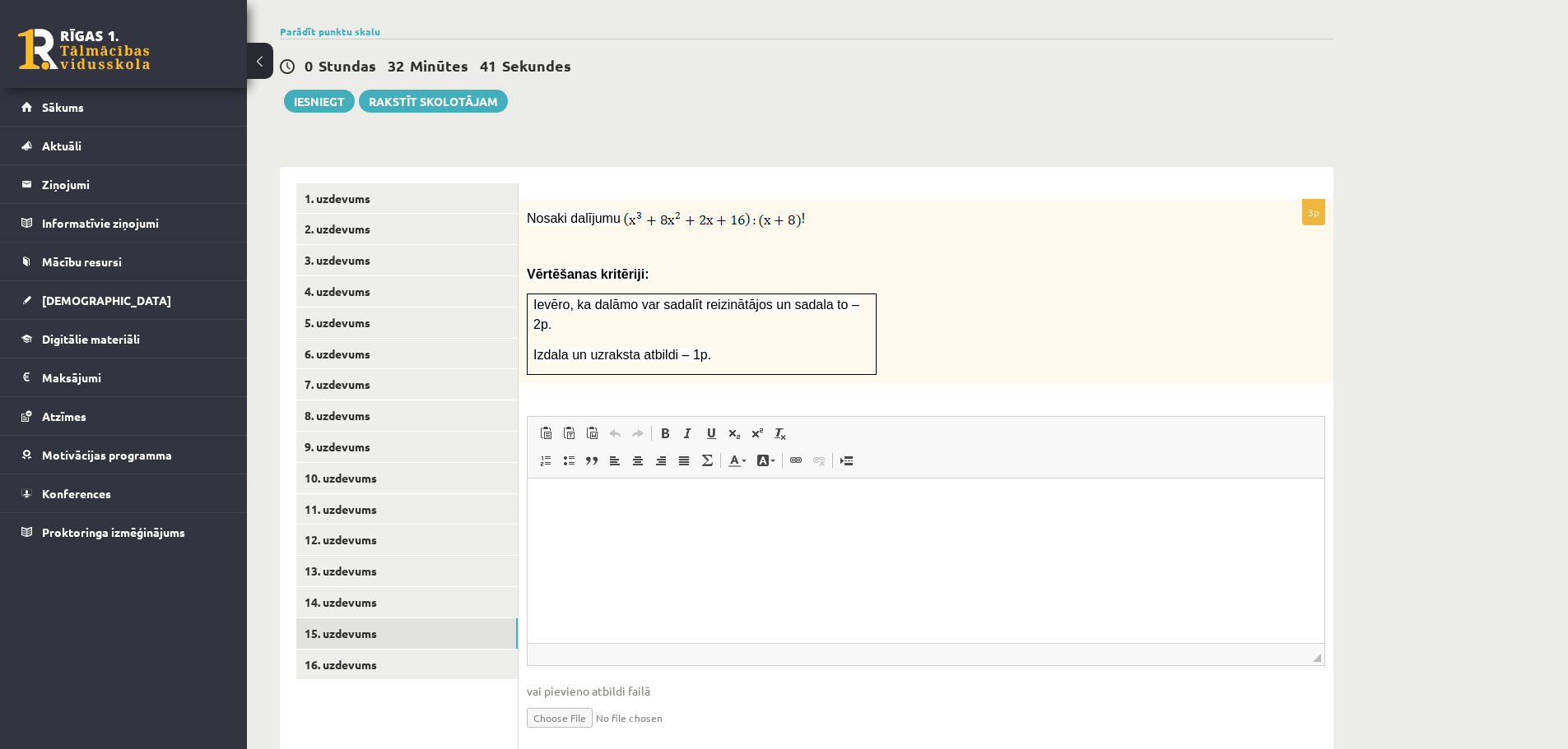
click at [558, 700] on input "file" at bounding box center [925, 717] width 798 height 34
type input "**********"
click at [578, 734] on link "Iesniegtā atbilde" at bounding box center [571, 742] width 88 height 17
click at [372, 650] on link "16. uzdevums" at bounding box center [407, 665] width 222 height 31
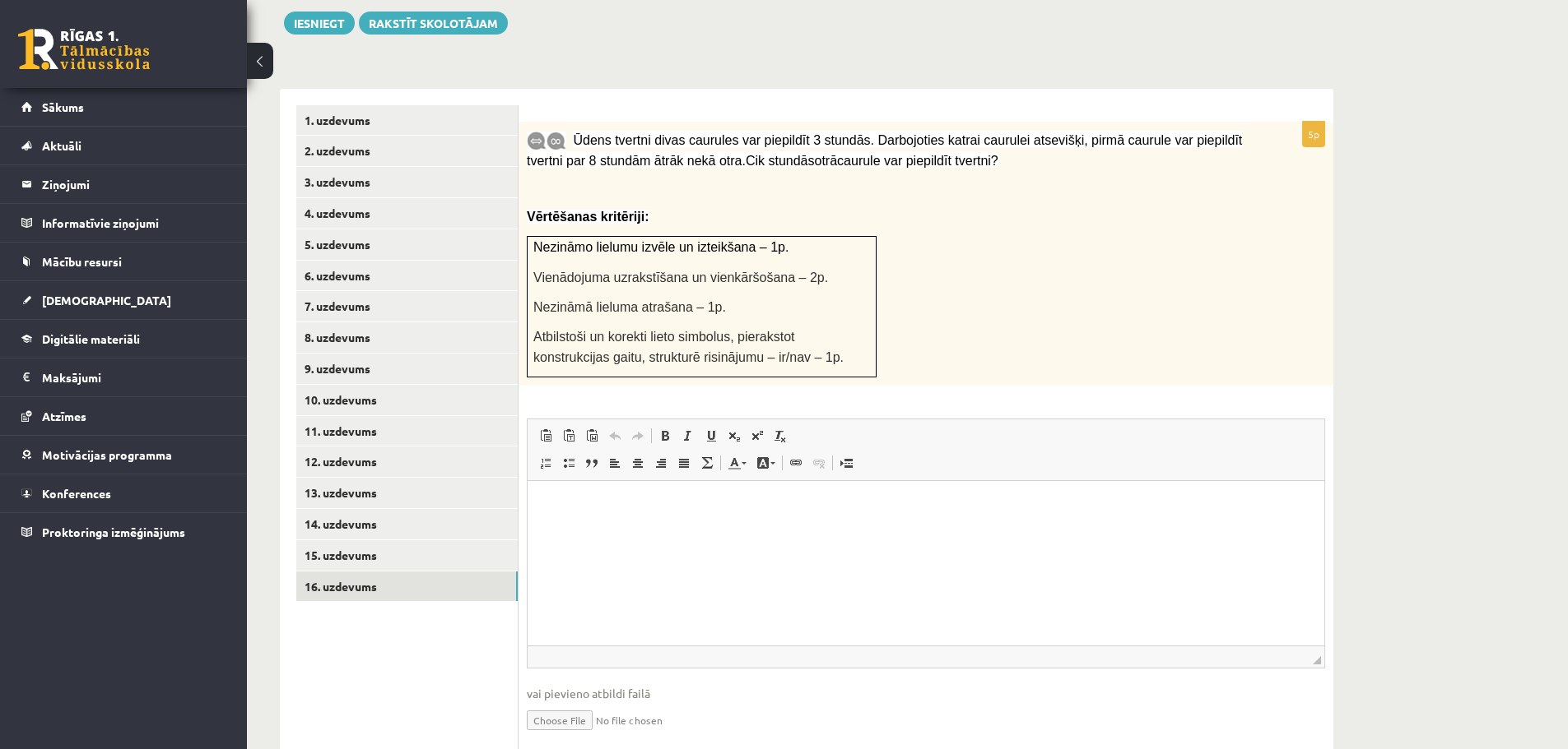
scroll to position [619, 0]
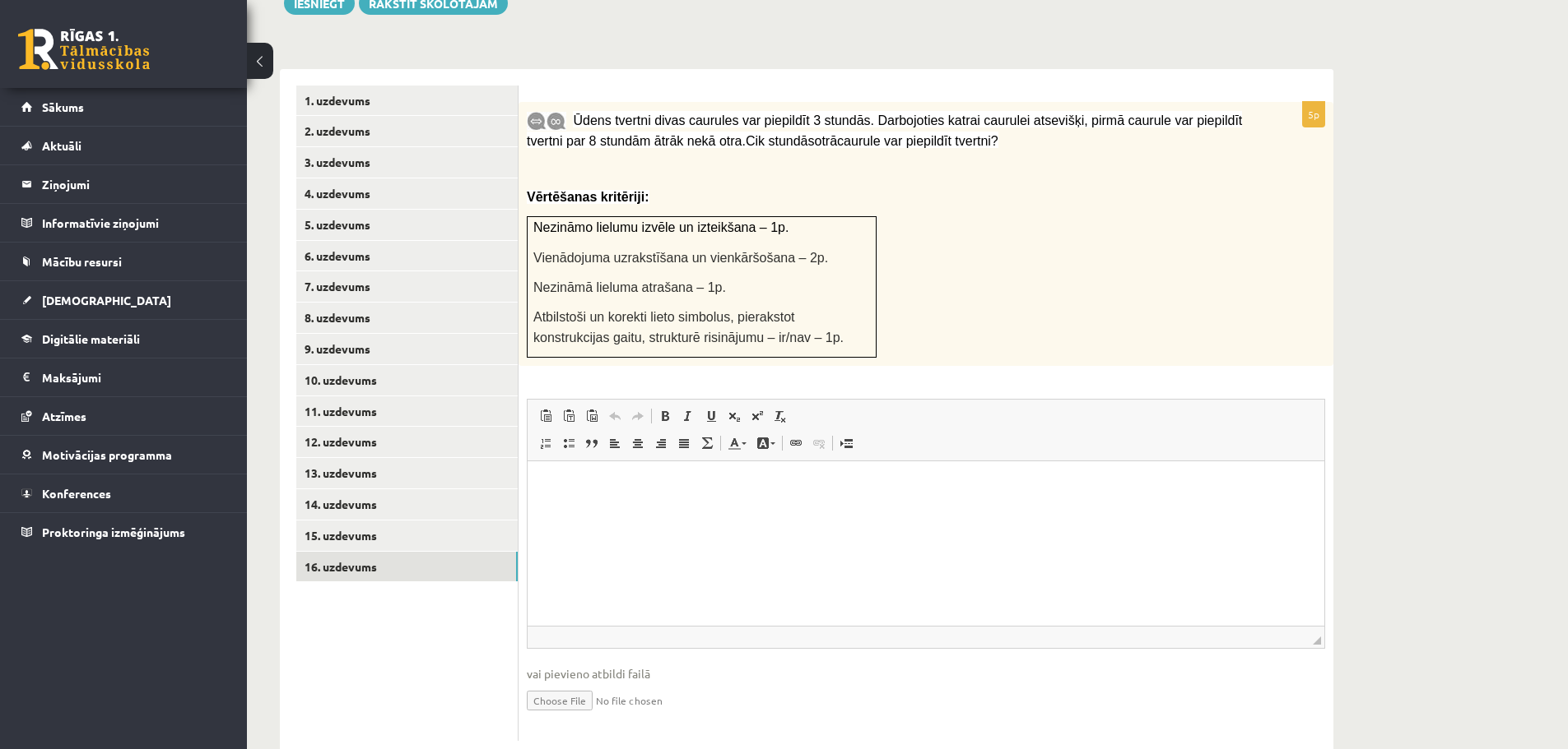
click at [554, 683] on input "file" at bounding box center [925, 699] width 798 height 34
type input "**********"
click at [605, 716] on link "Iesniegtā atbilde" at bounding box center [571, 725] width 88 height 17
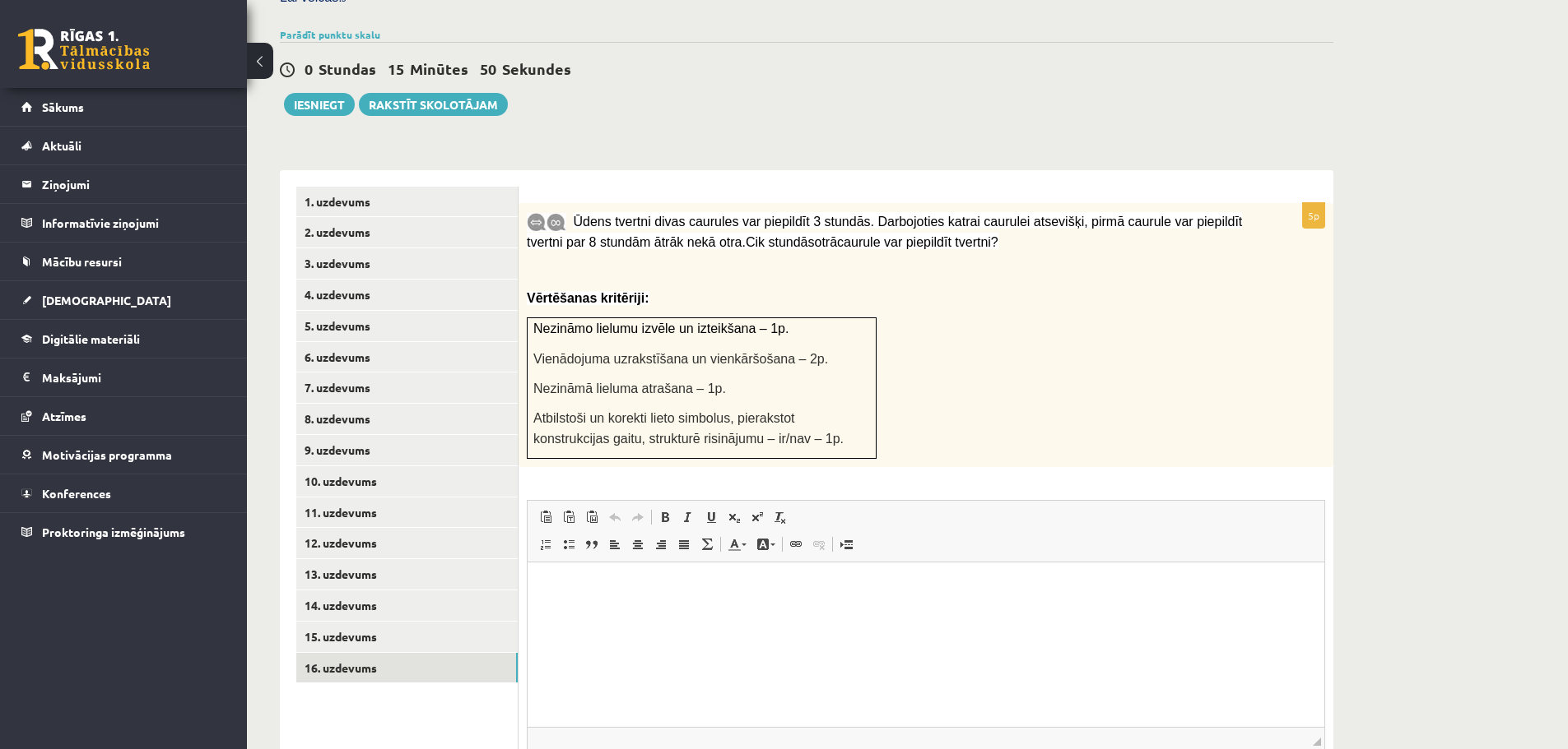
scroll to position [516, 0]
click at [358, 624] on link "15. uzdevums" at bounding box center [407, 639] width 222 height 31
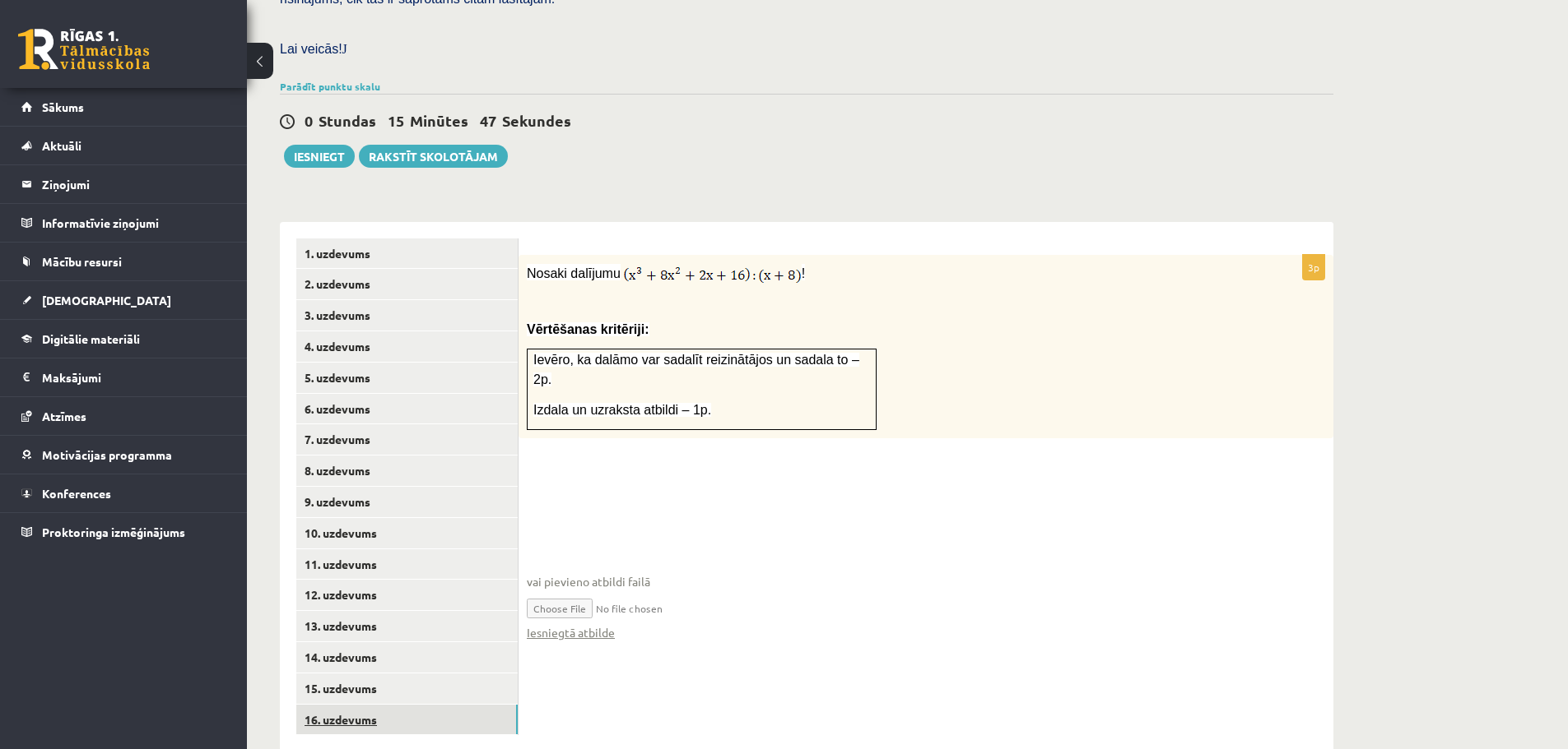
click at [377, 705] on link "16. uzdevums" at bounding box center [407, 720] width 222 height 31
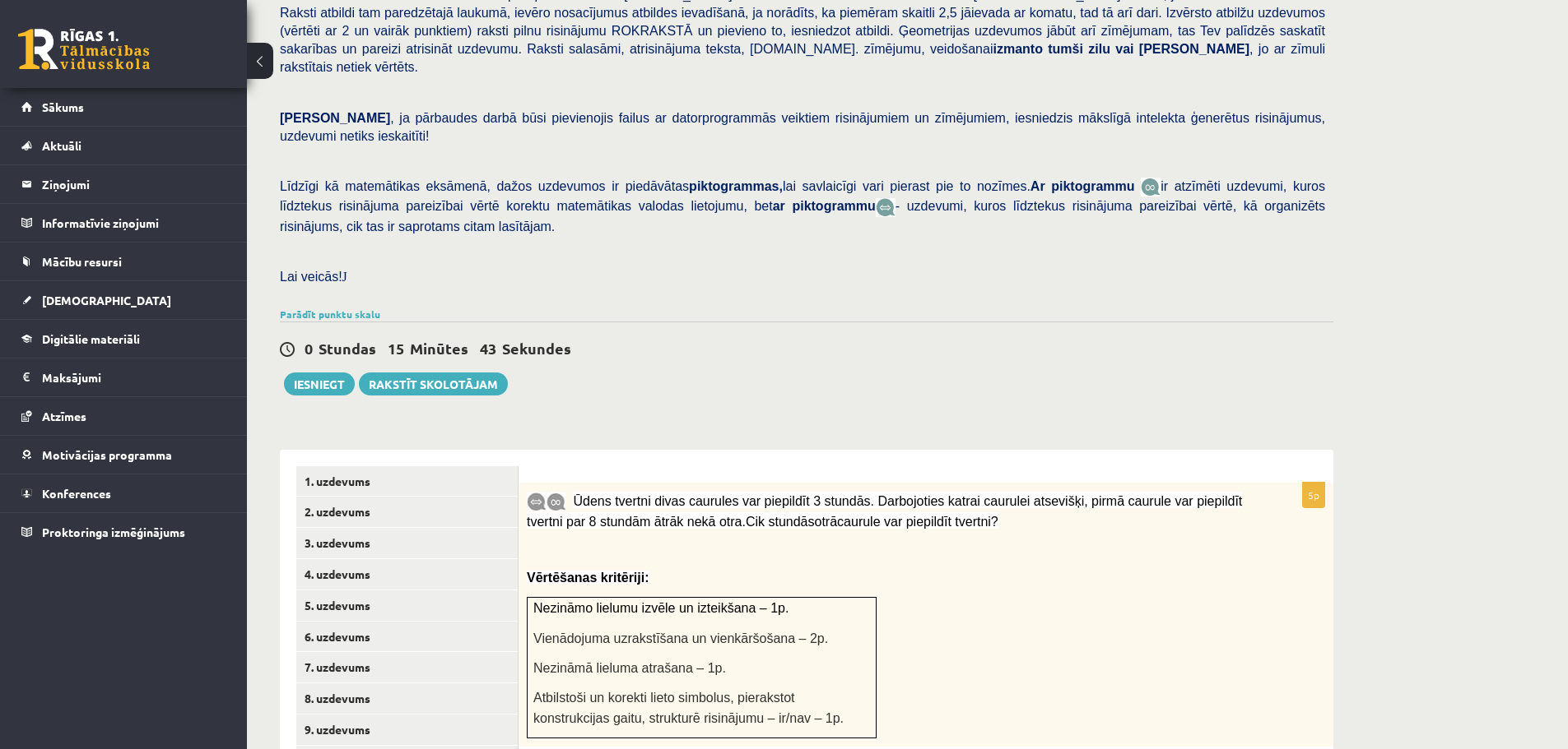
scroll to position [205, 0]
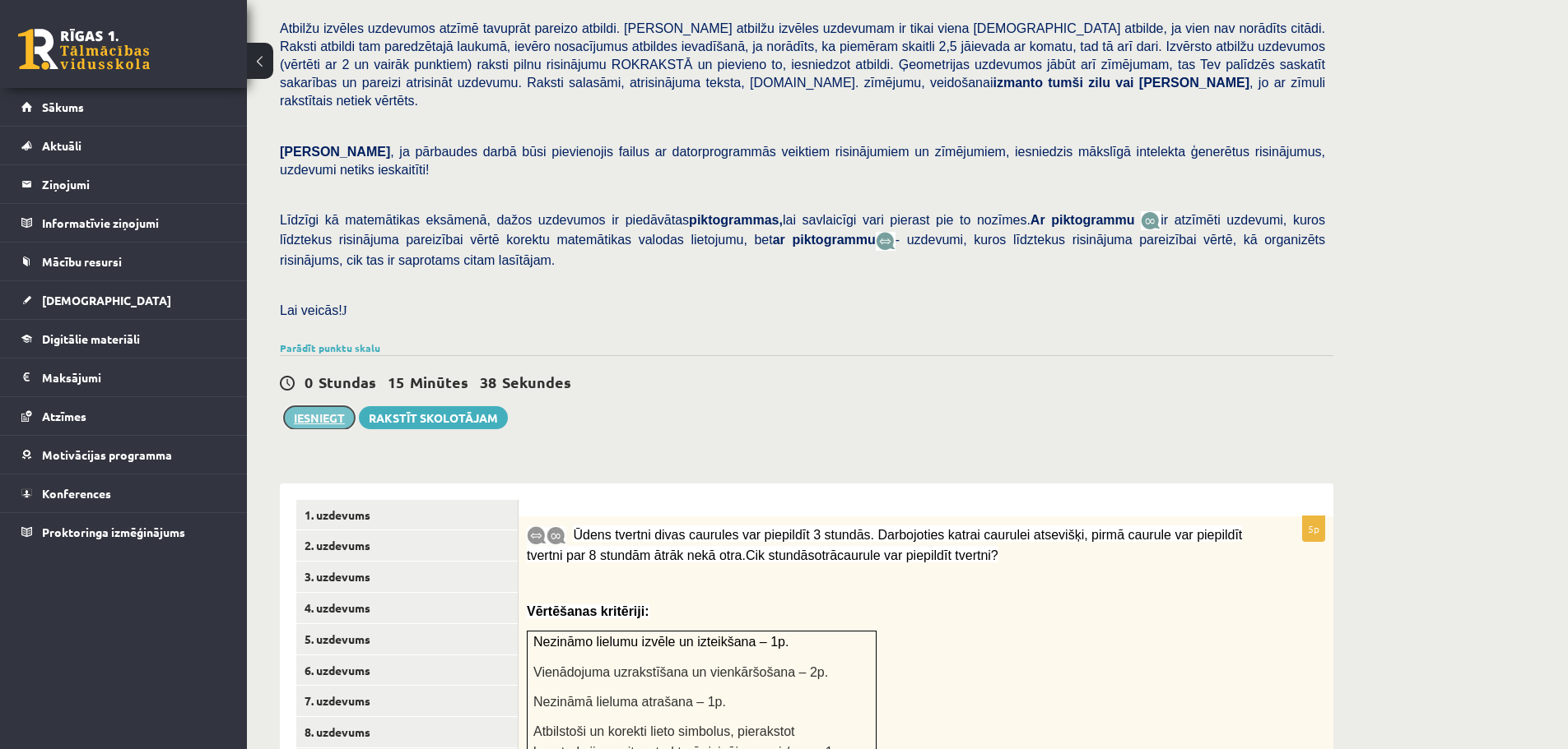
click at [320, 407] on button "Iesniegt" at bounding box center [319, 418] width 71 height 23
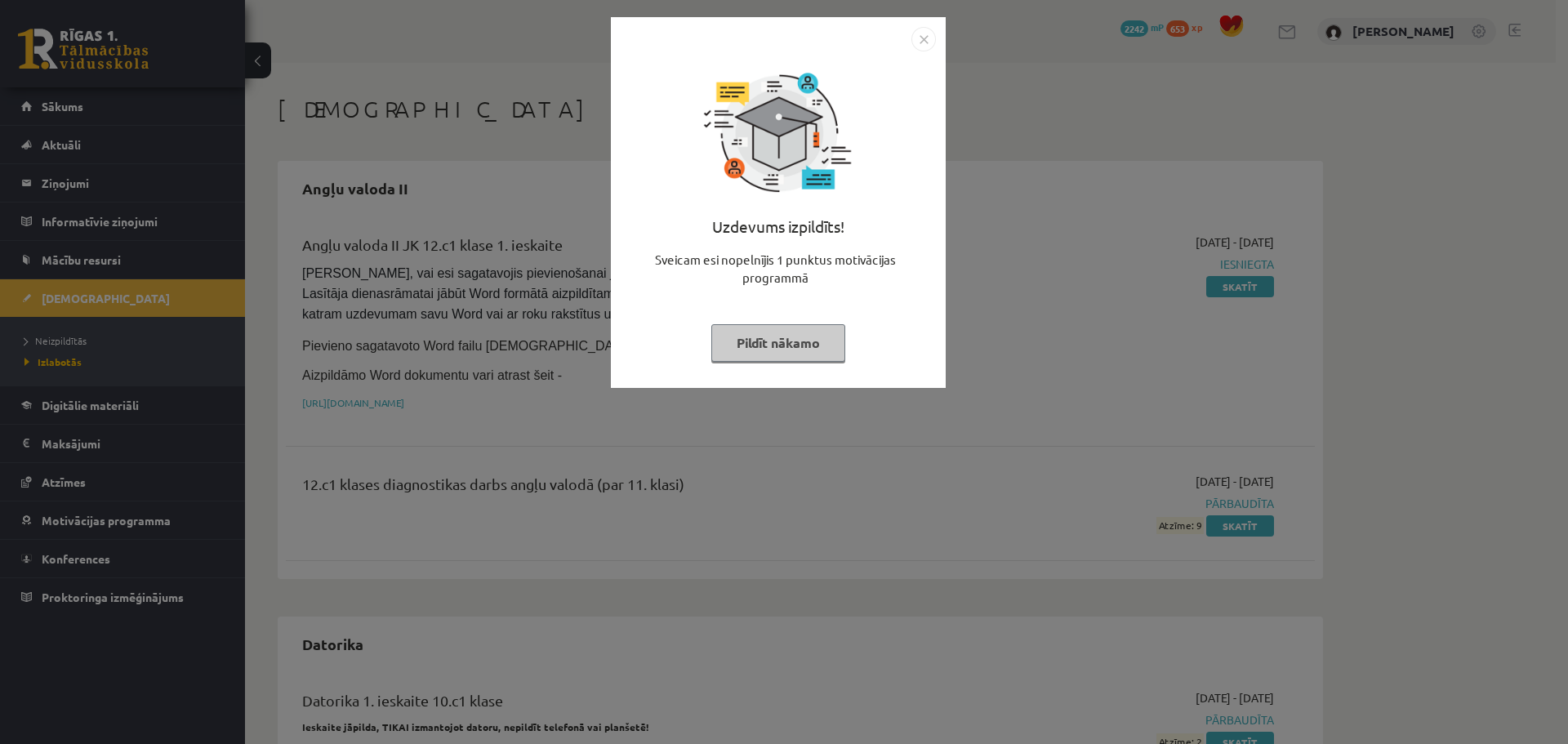
click at [920, 51] on img "Close" at bounding box center [924, 39] width 24 height 24
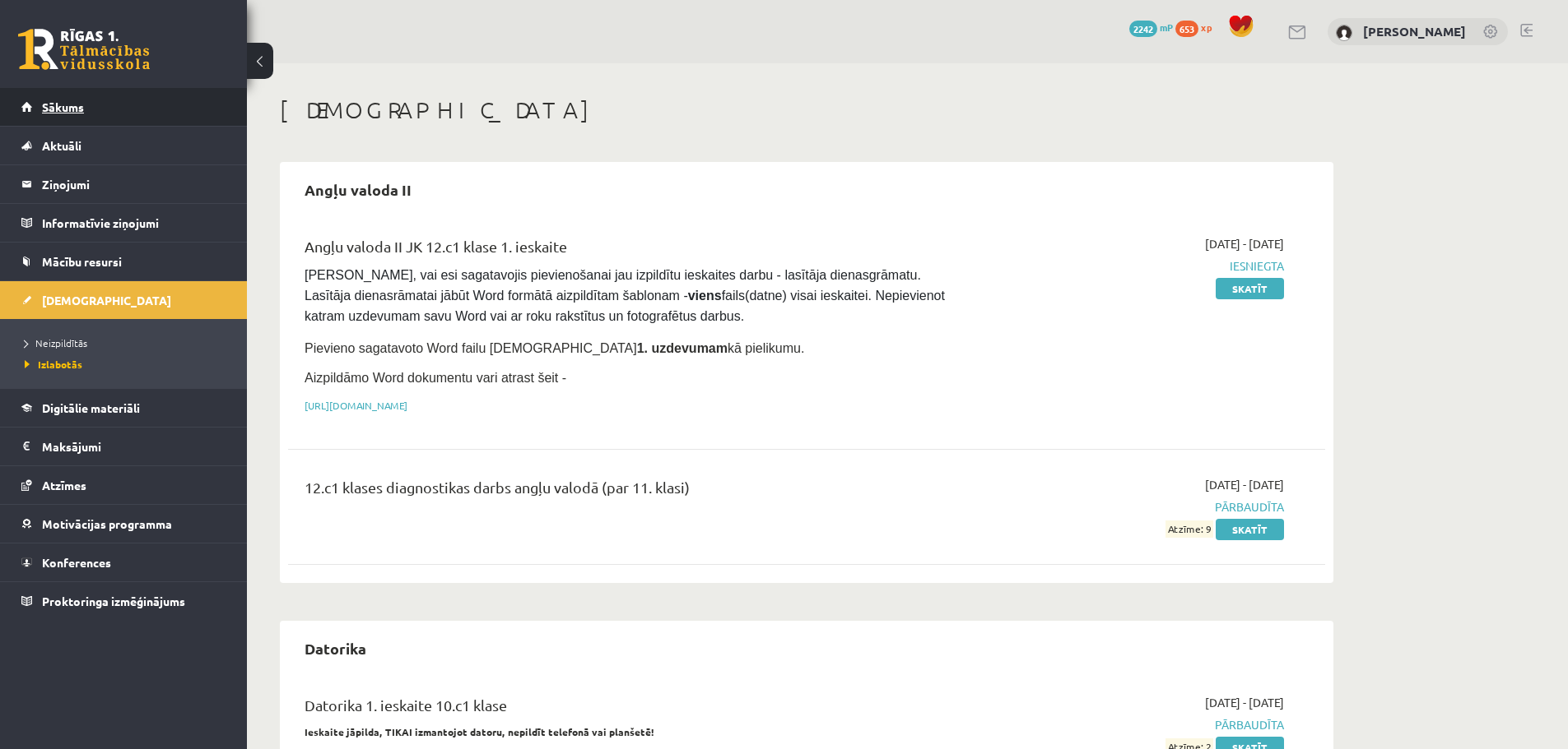
click at [89, 100] on link "Sākums" at bounding box center [123, 107] width 205 height 37
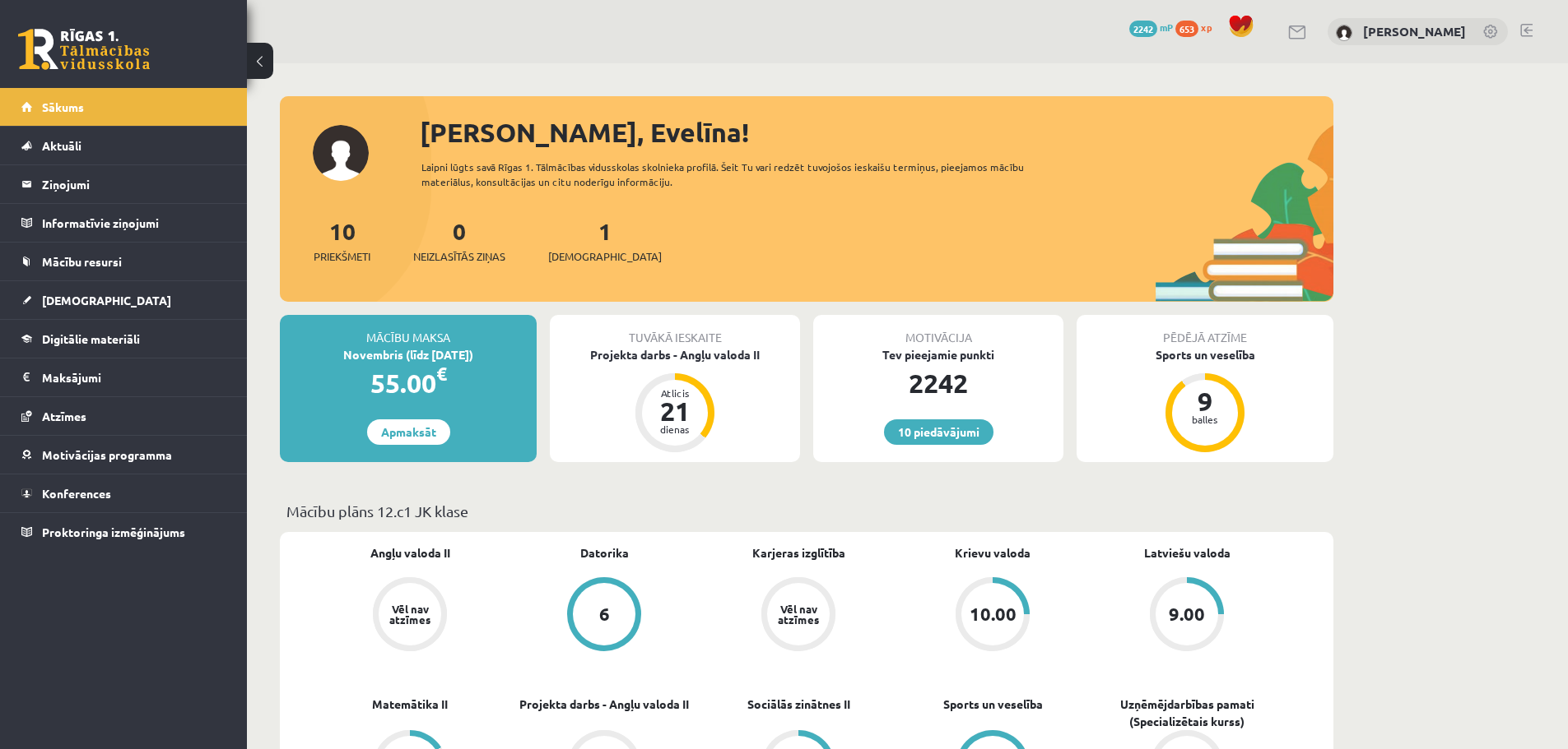
click at [1527, 28] on link at bounding box center [1526, 31] width 12 height 13
click at [59, 188] on legend "Ziņojumi 0" at bounding box center [134, 184] width 184 height 37
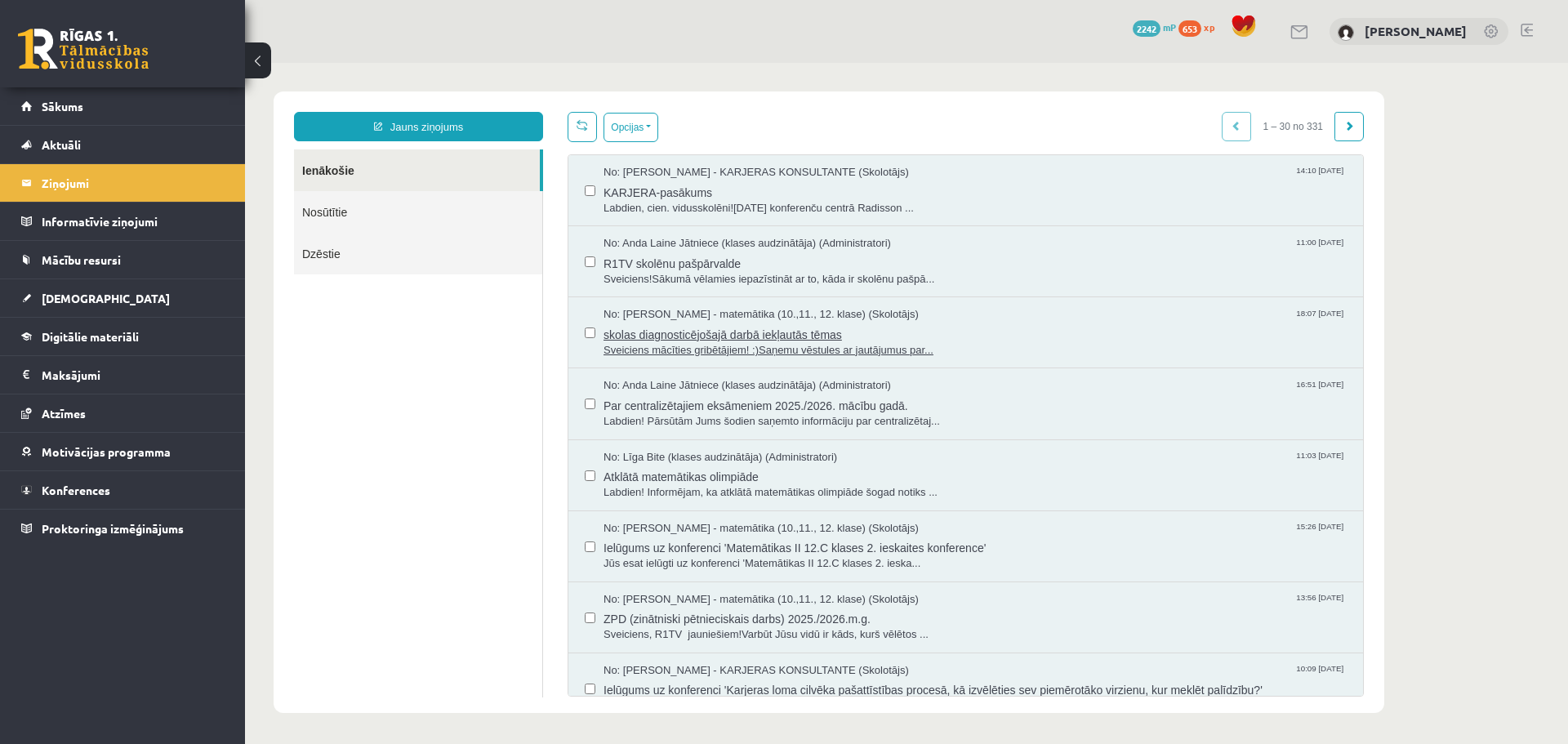
click at [717, 340] on span "skolas diagnosticējošajā darbā iekļautās tēmas" at bounding box center [975, 333] width 743 height 20
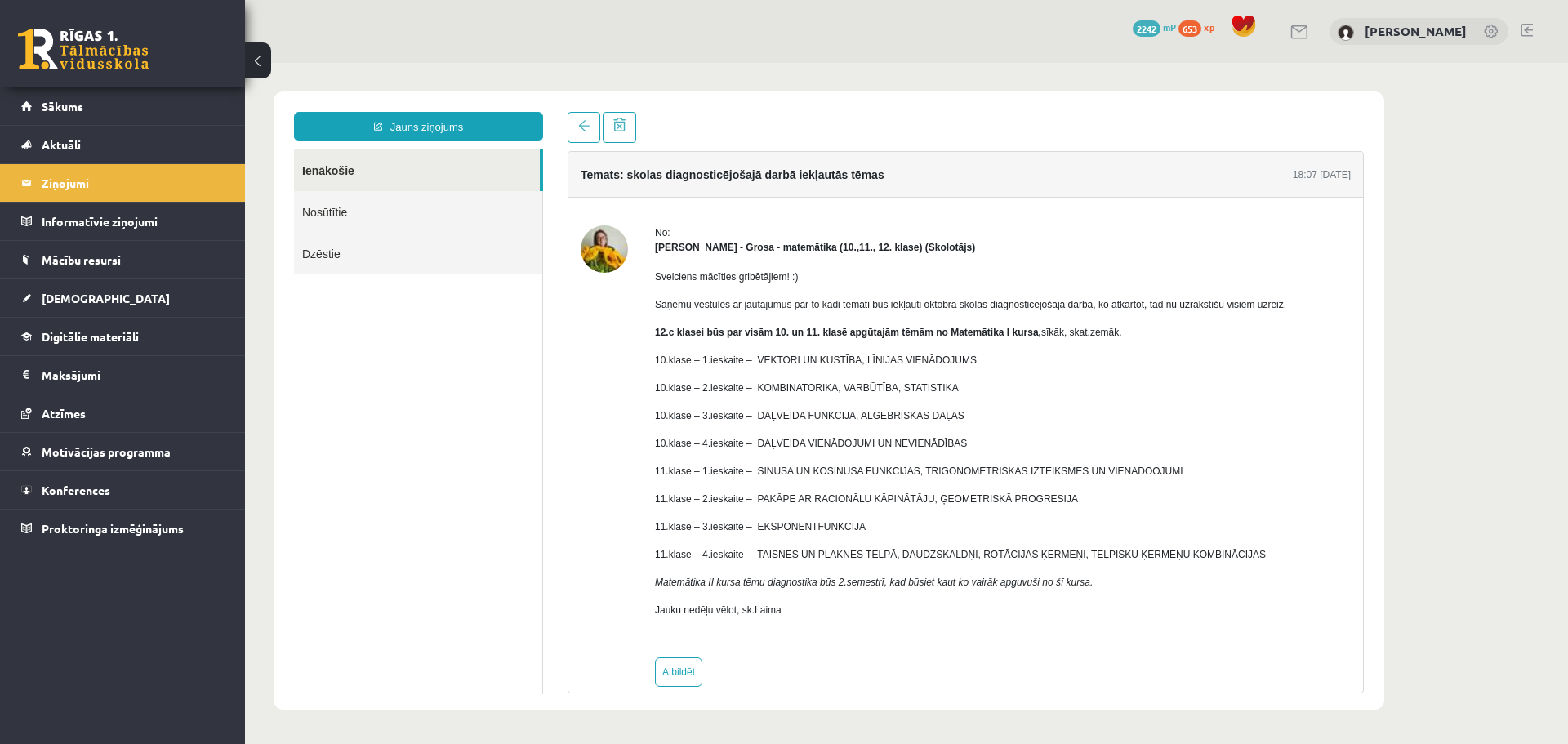
click at [1529, 30] on link at bounding box center [1526, 31] width 12 height 13
